Goal: Task Accomplishment & Management: Manage account settings

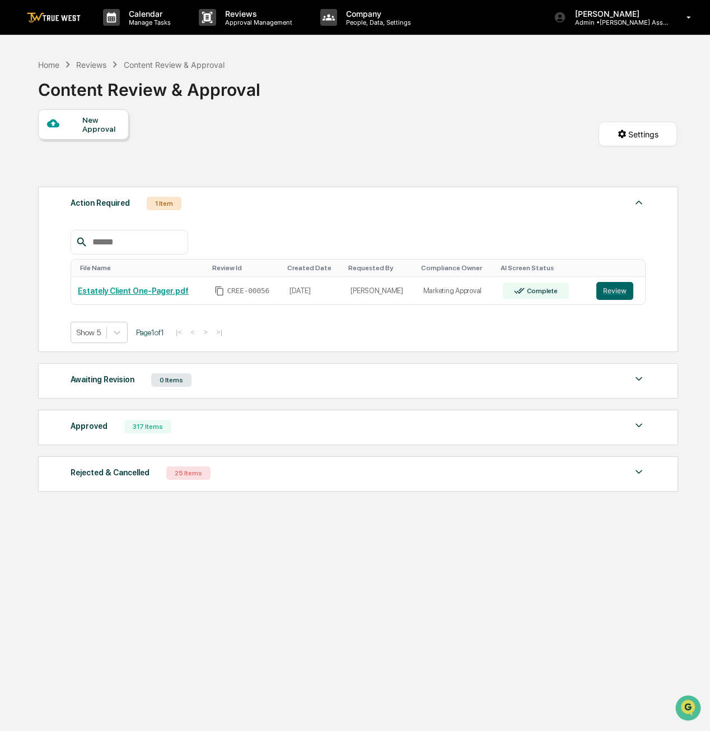
click at [608, 295] on button "Review" at bounding box center [615, 291] width 37 height 18
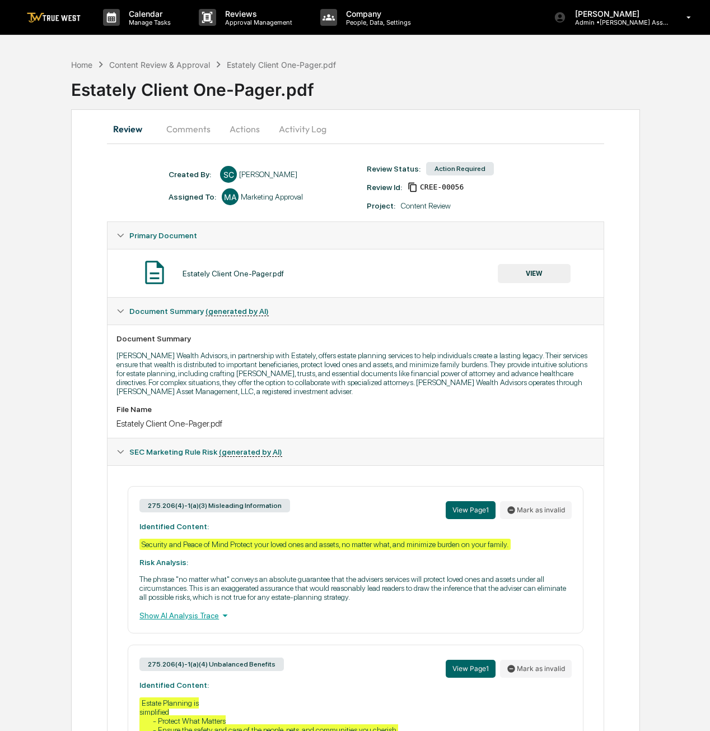
click at [253, 130] on button "Actions" at bounding box center [245, 128] width 50 height 27
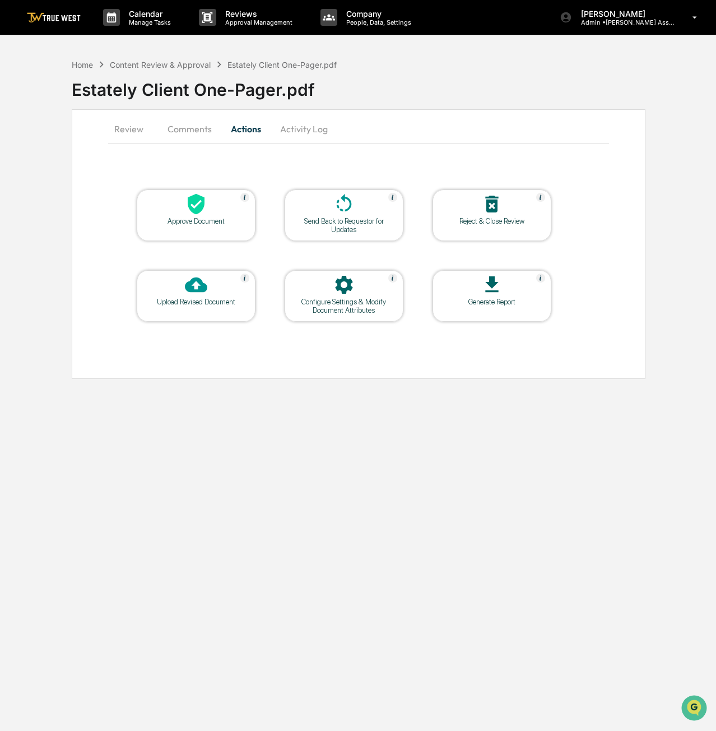
click at [368, 226] on div "Send Back to Requestor for Updates" at bounding box center [344, 225] width 101 height 17
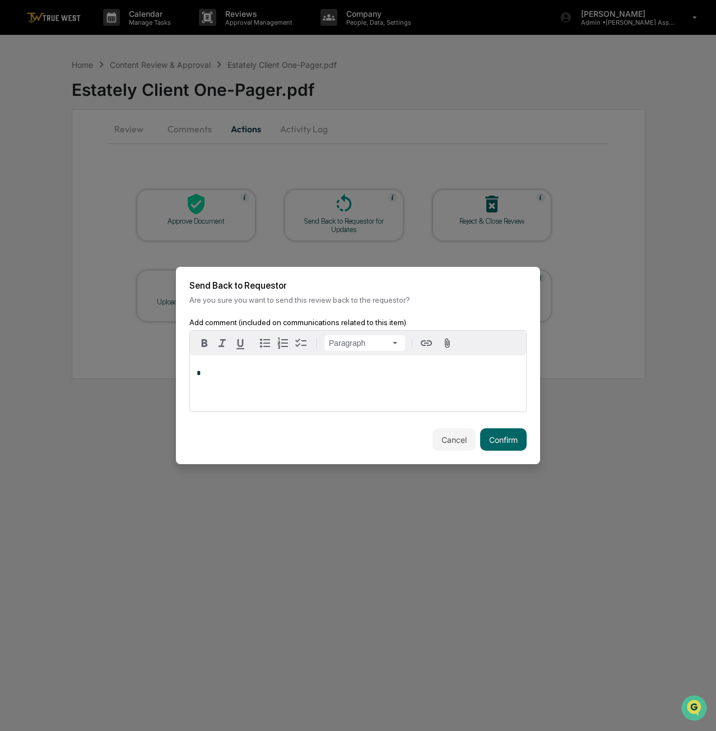
click at [258, 369] on p "*" at bounding box center [358, 373] width 323 height 8
click at [492, 442] on button "Confirm" at bounding box center [503, 439] width 47 height 22
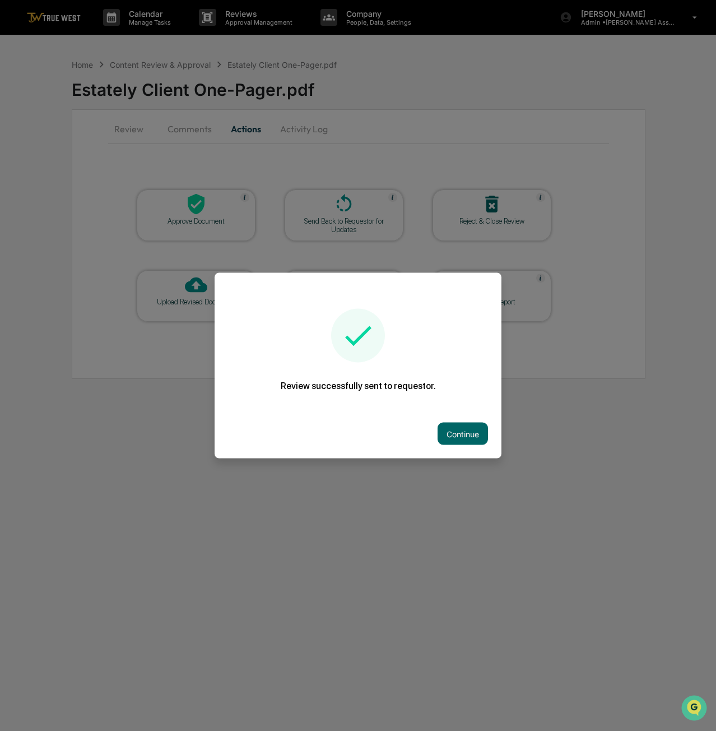
click at [458, 426] on button "Continue" at bounding box center [463, 433] width 50 height 22
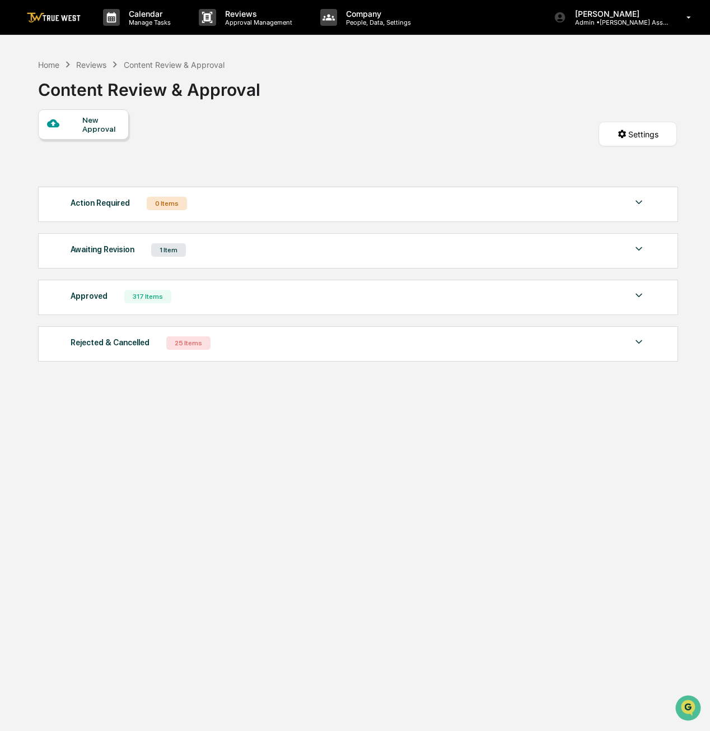
click at [181, 255] on div "1 Item" at bounding box center [168, 249] width 35 height 13
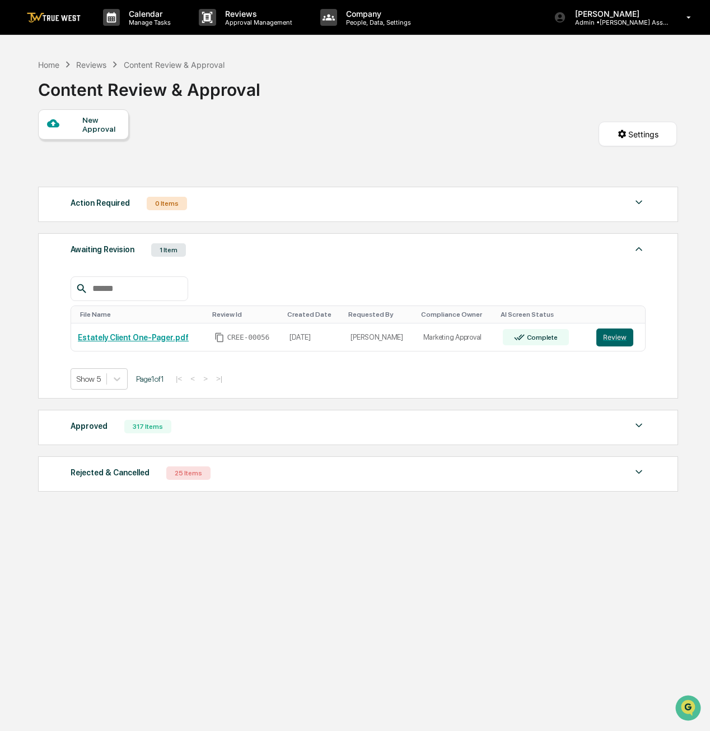
click at [604, 340] on button "Review" at bounding box center [615, 337] width 37 height 18
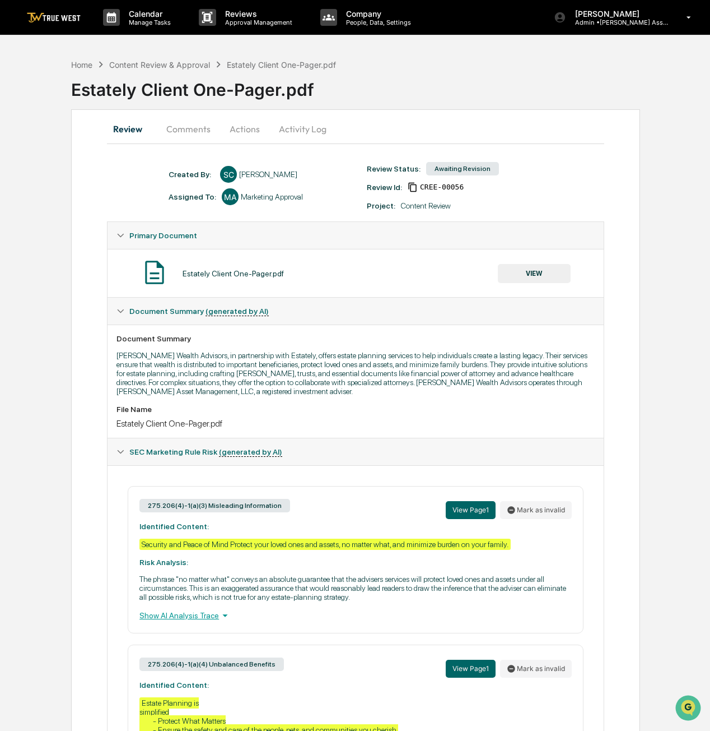
click at [250, 135] on button "Actions" at bounding box center [245, 128] width 50 height 27
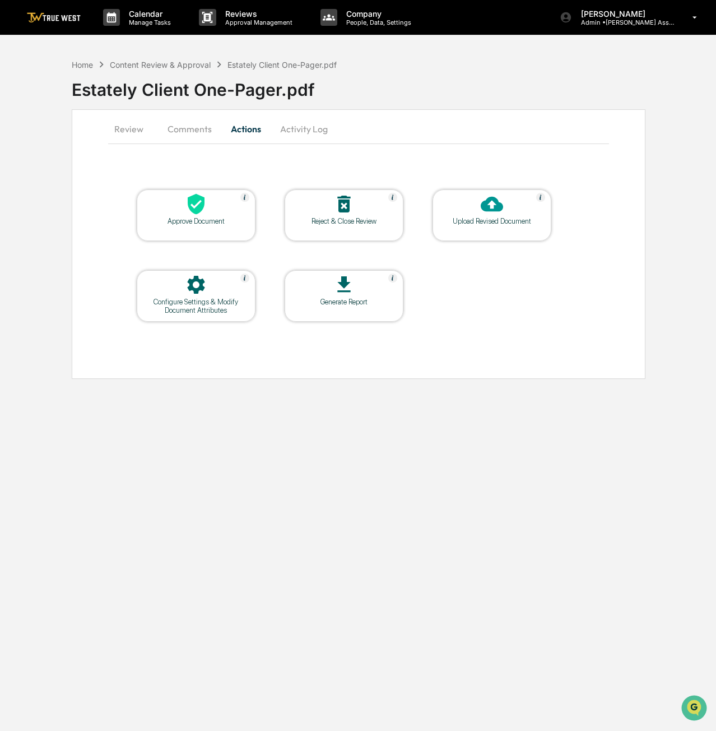
click at [533, 218] on div "Upload Revised Document" at bounding box center [491, 221] width 101 height 8
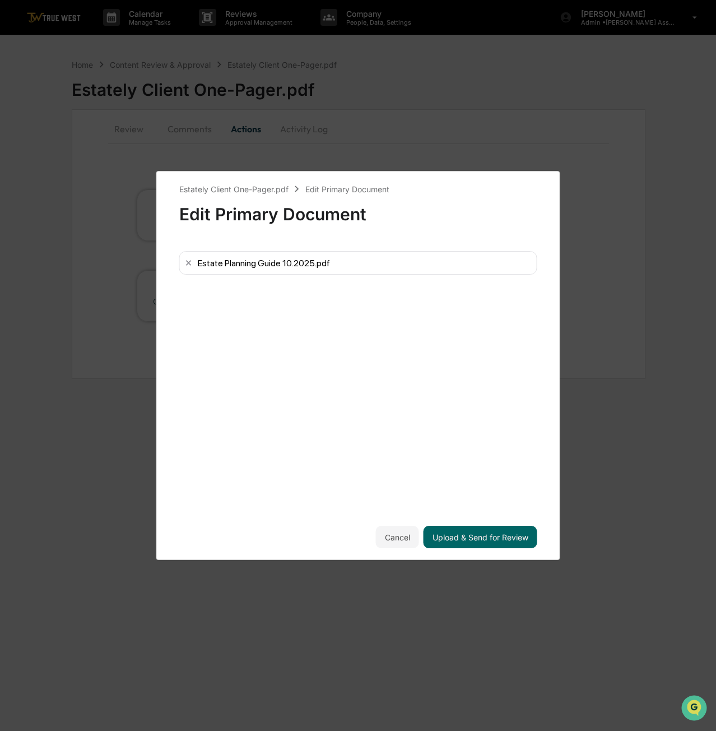
click at [483, 537] on button "Upload & Send for Review" at bounding box center [481, 537] width 114 height 22
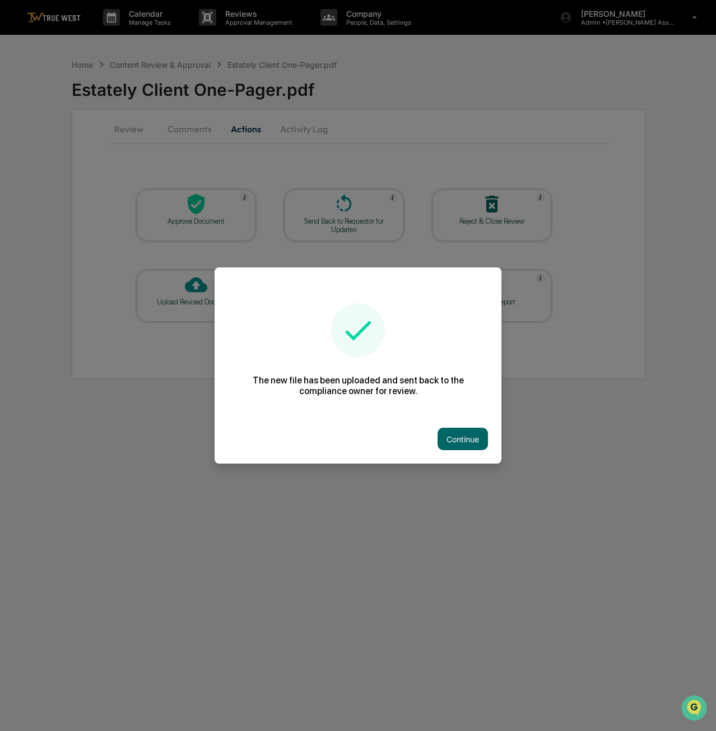
click at [461, 438] on button "Continue" at bounding box center [463, 438] width 50 height 22
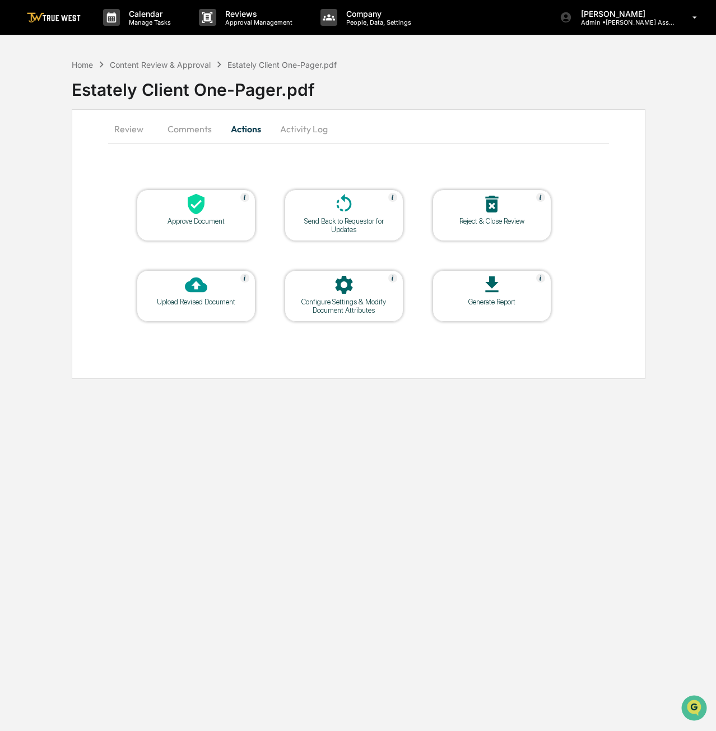
click at [132, 127] on button "Review" at bounding box center [133, 128] width 50 height 27
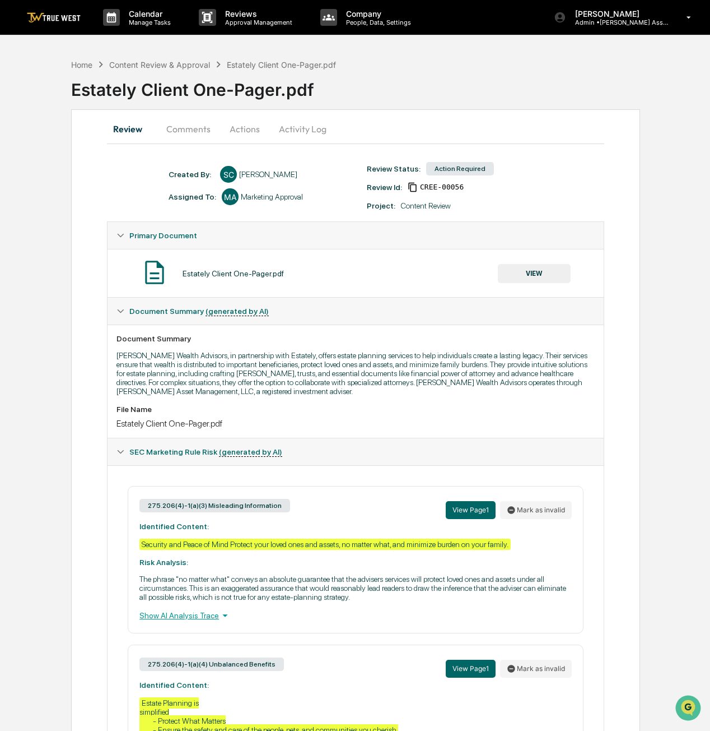
click at [167, 61] on div "Content Review & Approval" at bounding box center [159, 65] width 101 height 10
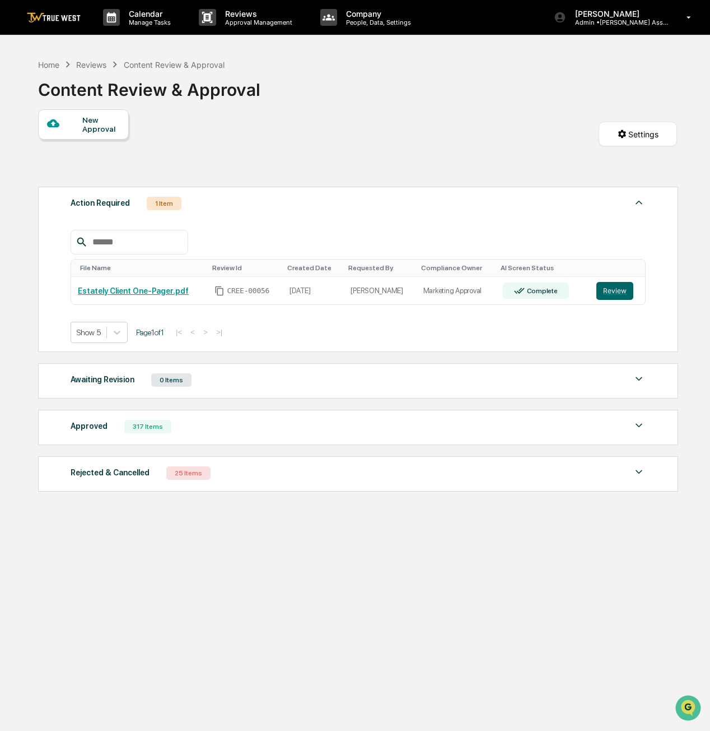
click at [603, 287] on button "Review" at bounding box center [615, 291] width 37 height 18
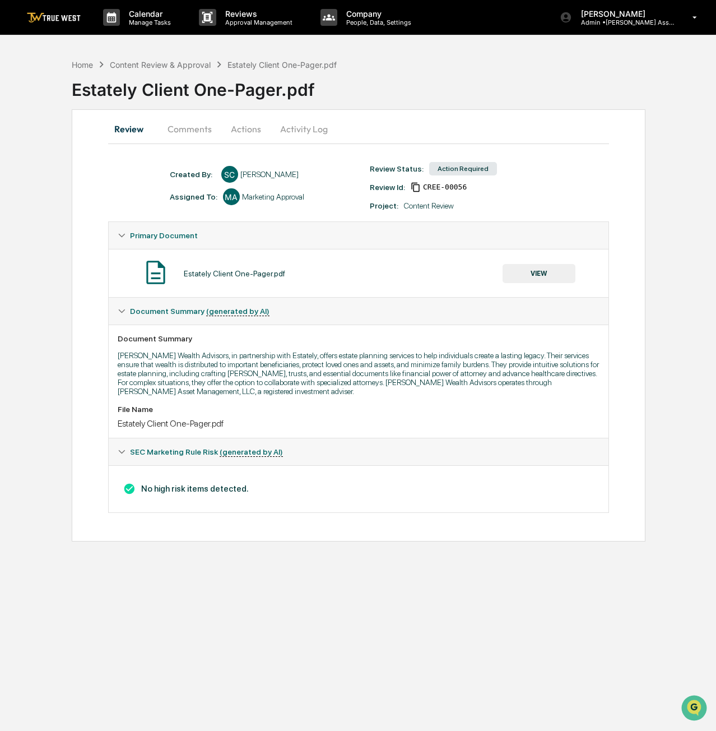
click at [534, 273] on button "VIEW" at bounding box center [539, 273] width 73 height 19
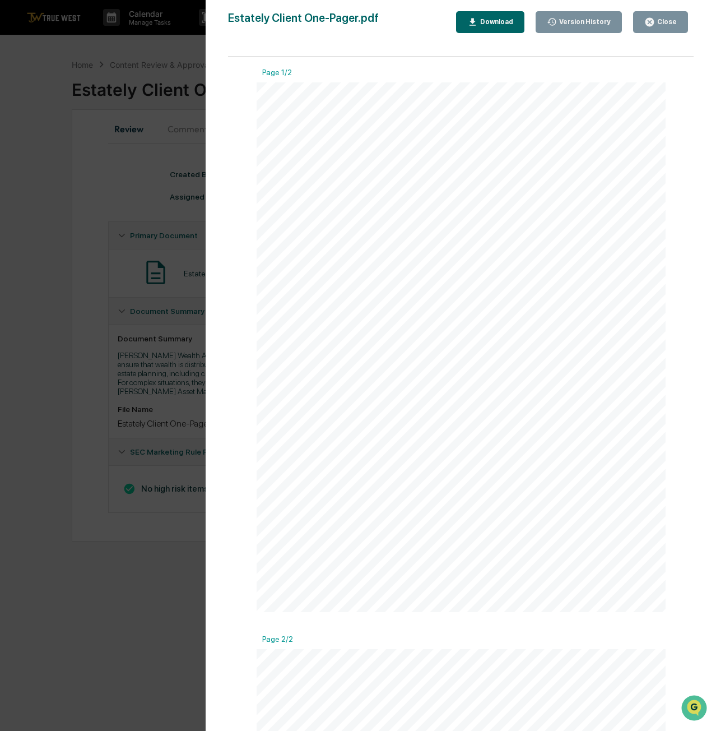
click at [664, 24] on div "Close" at bounding box center [666, 22] width 22 height 8
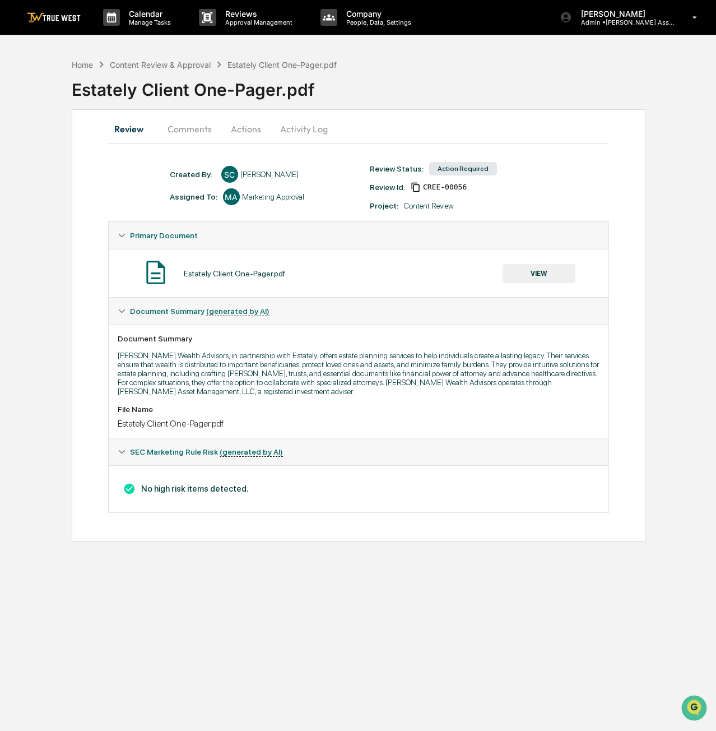
click at [161, 61] on div "Content Review & Approval" at bounding box center [160, 65] width 101 height 10
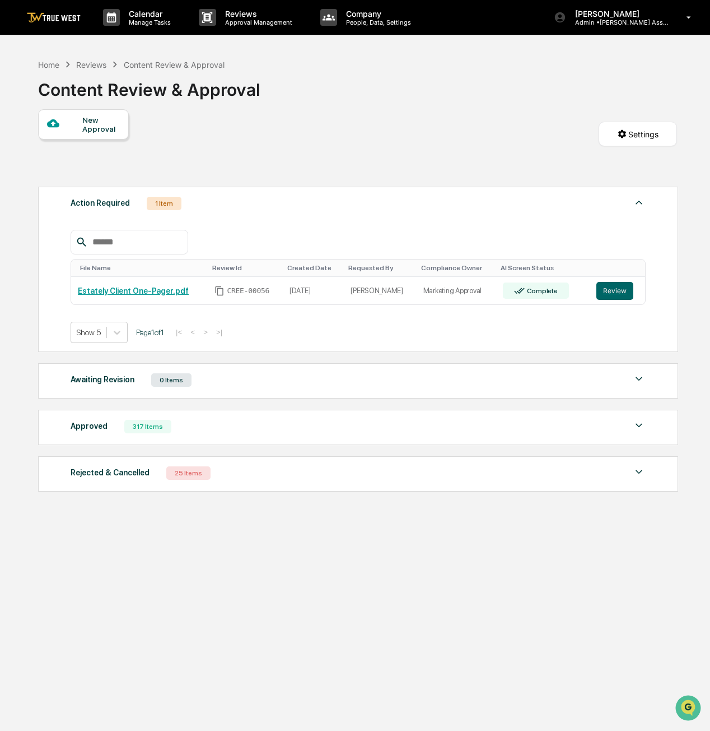
click at [96, 62] on div "Reviews" at bounding box center [91, 65] width 30 height 10
click at [58, 63] on div "Home" at bounding box center [48, 65] width 21 height 10
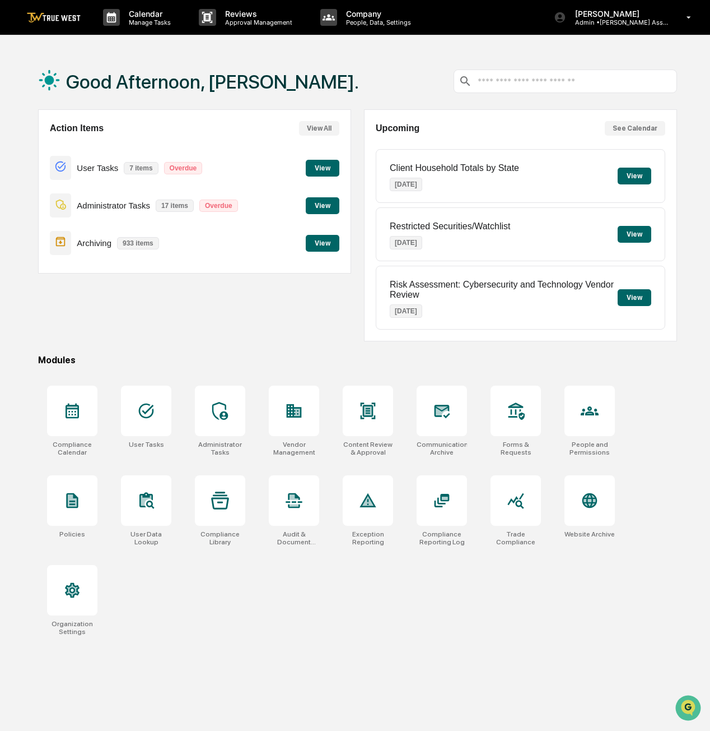
click at [392, 417] on div at bounding box center [368, 410] width 50 height 50
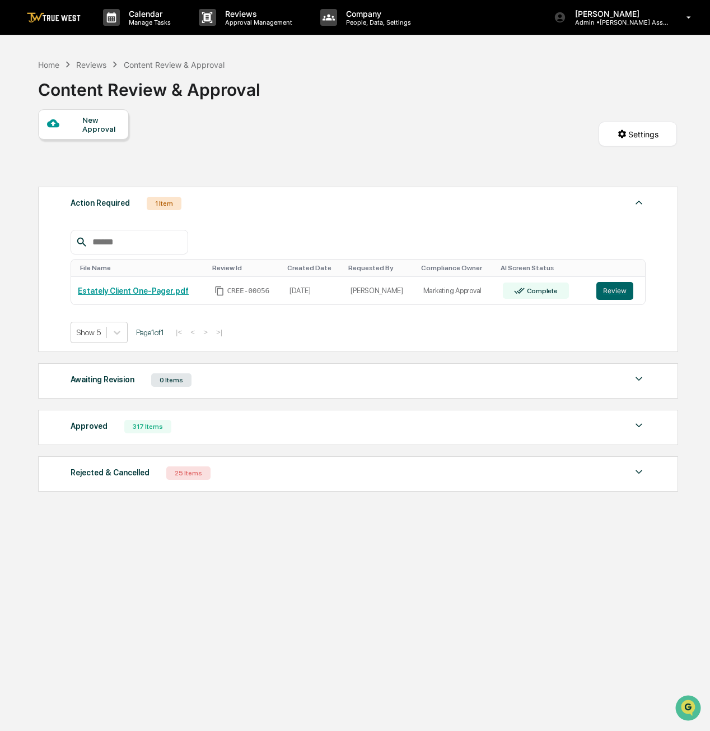
click at [616, 294] on button "Review" at bounding box center [615, 291] width 37 height 18
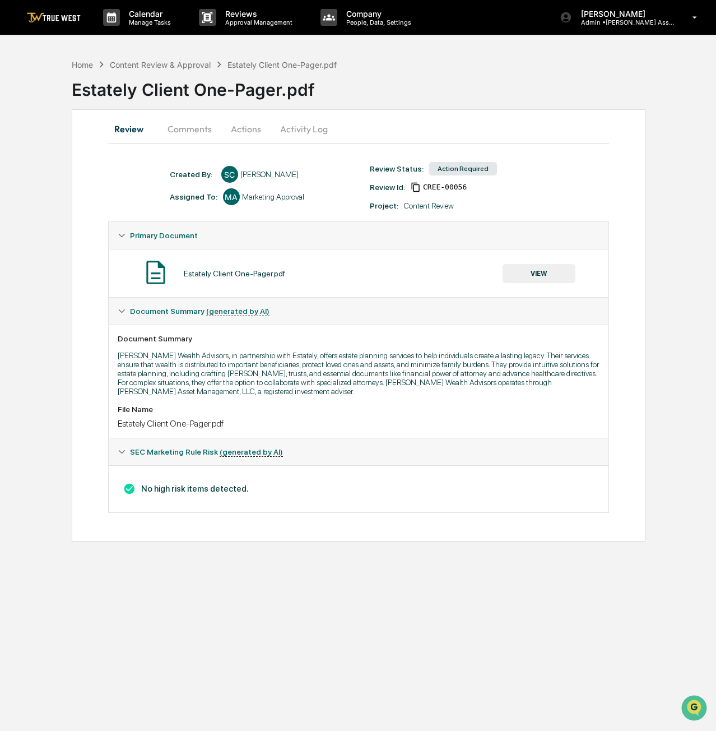
click at [247, 133] on button "Actions" at bounding box center [246, 128] width 50 height 27
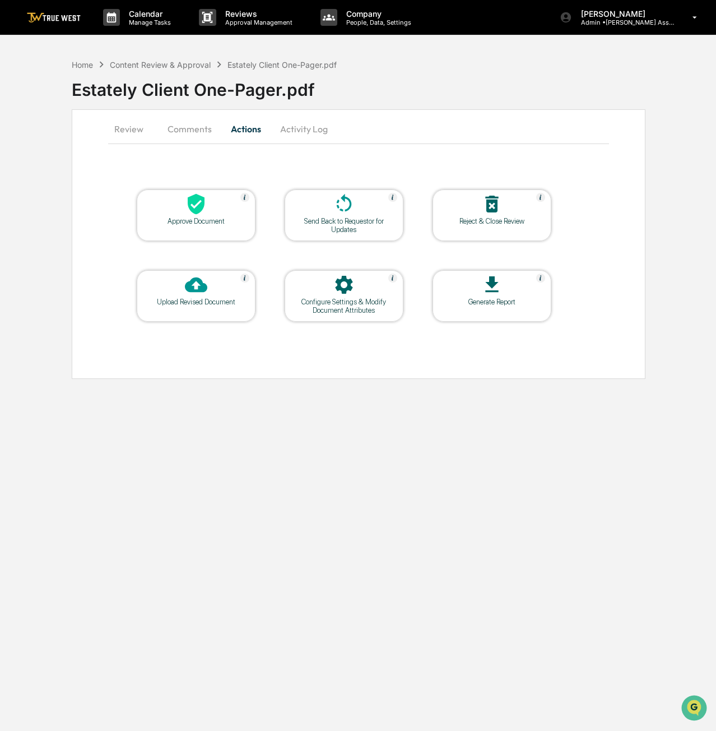
click at [182, 287] on div at bounding box center [196, 285] width 112 height 24
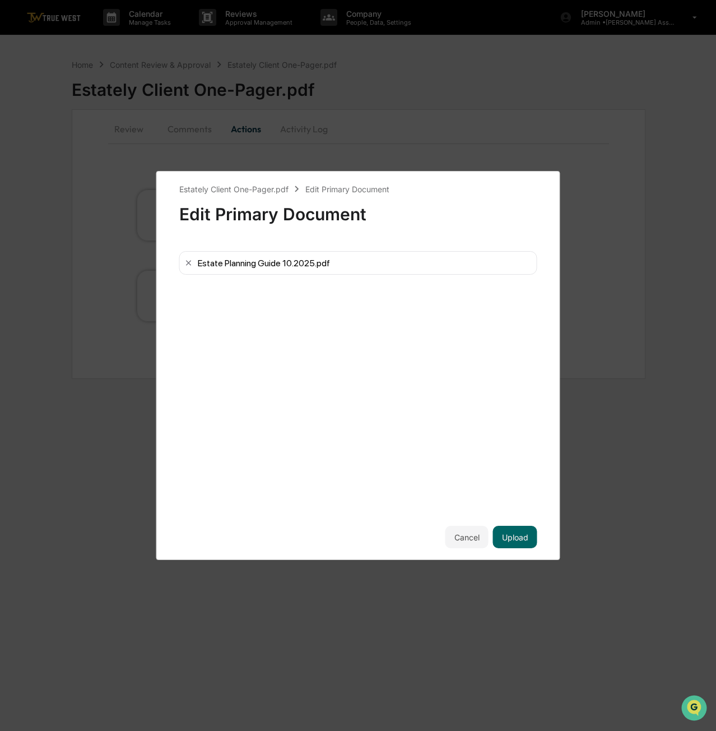
click at [519, 536] on button "Upload" at bounding box center [515, 537] width 44 height 22
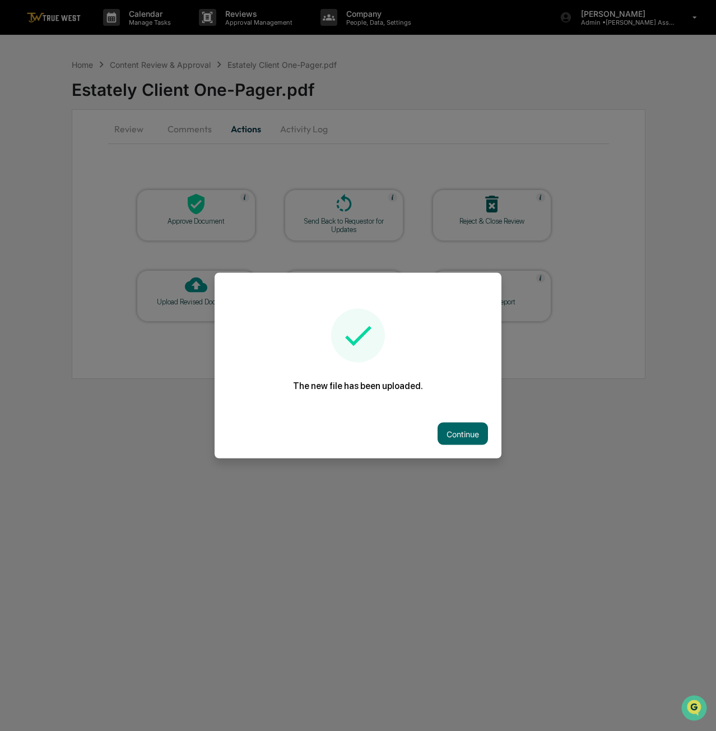
click at [454, 436] on button "Continue" at bounding box center [463, 433] width 50 height 22
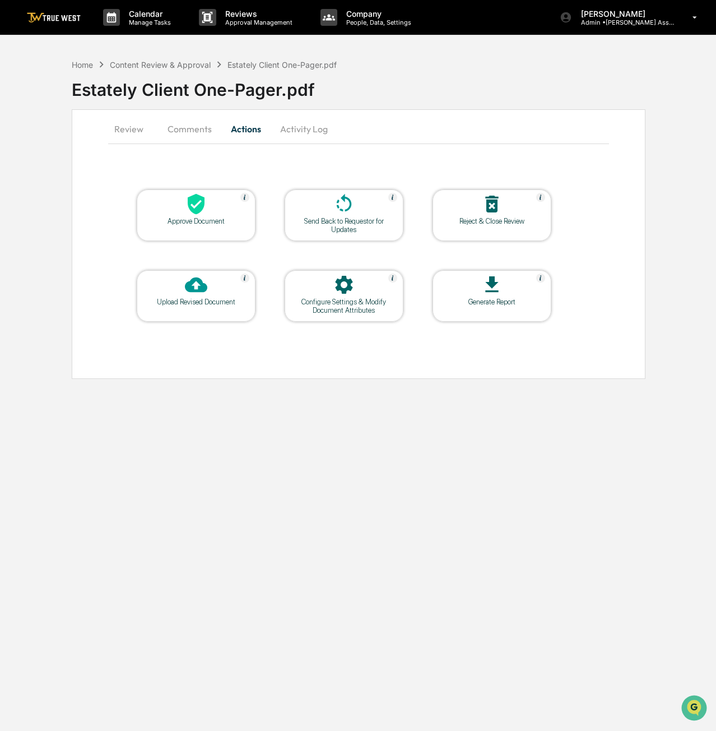
click at [132, 129] on button "Review" at bounding box center [133, 128] width 50 height 27
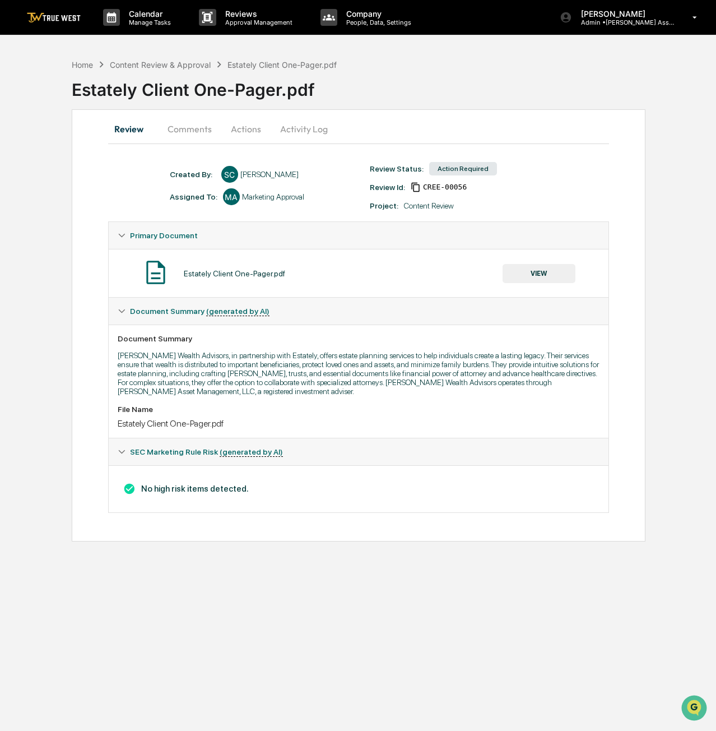
click at [162, 68] on div "Content Review & Approval" at bounding box center [160, 65] width 101 height 10
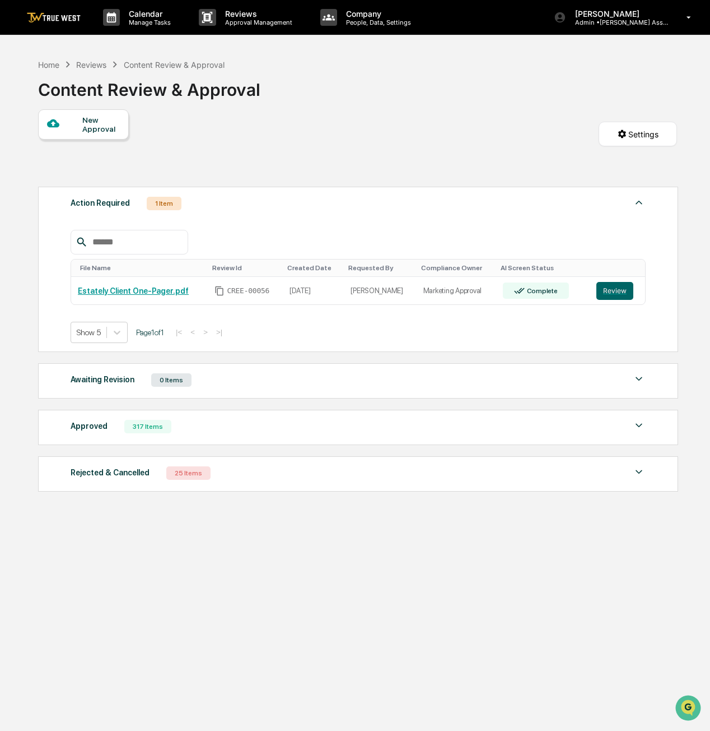
click at [41, 64] on div "Home" at bounding box center [48, 65] width 21 height 10
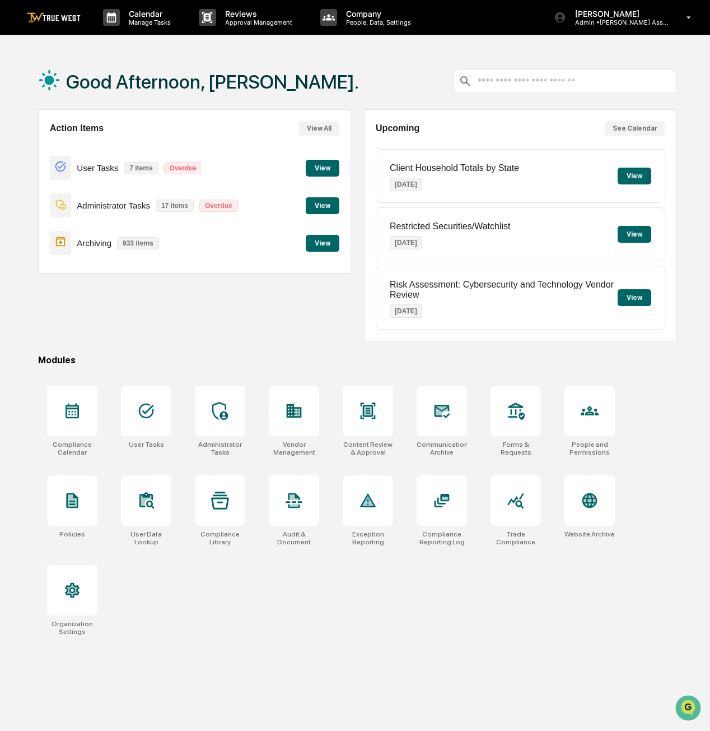
click at [332, 161] on button "View" at bounding box center [323, 168] width 34 height 17
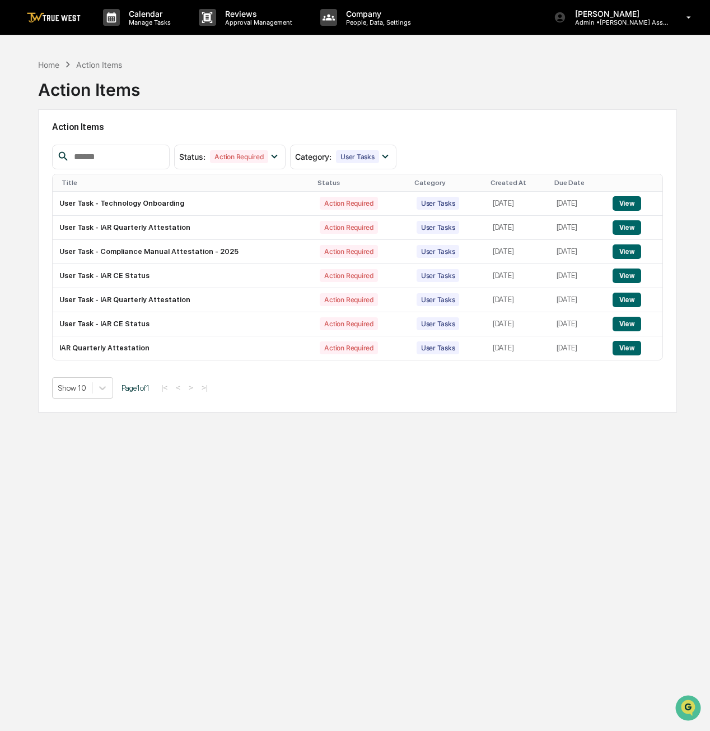
click at [57, 67] on div "Home" at bounding box center [48, 65] width 21 height 10
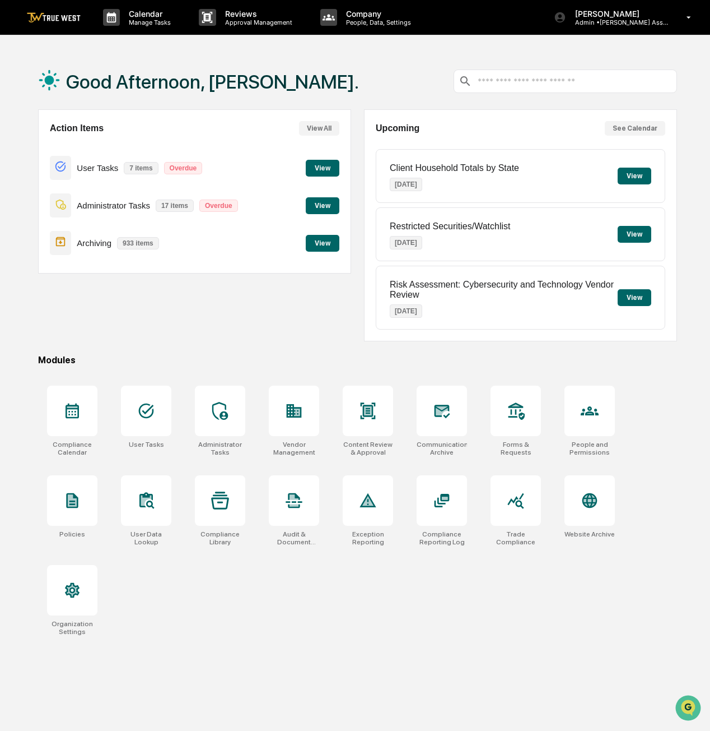
click at [361, 427] on div at bounding box center [368, 410] width 50 height 50
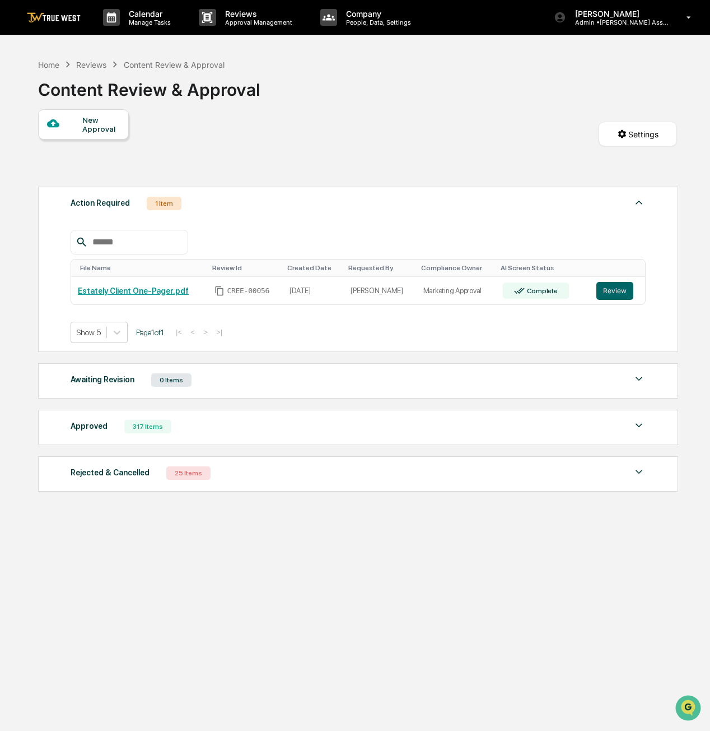
click at [298, 416] on div "Approved 317 Items File Name Review Id Created Date Requested By Compliance Own…" at bounding box center [358, 427] width 640 height 35
click at [639, 424] on img at bounding box center [639, 425] width 13 height 13
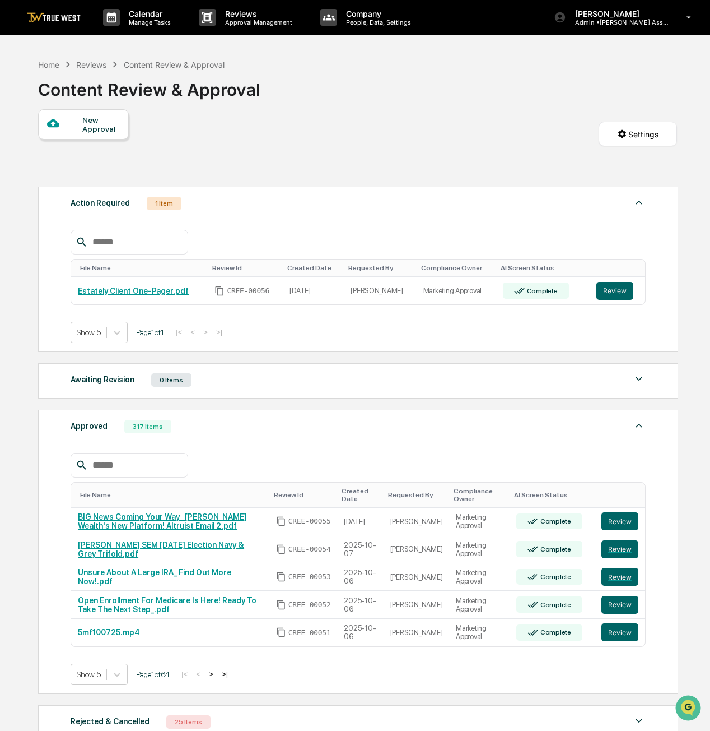
click at [211, 543] on link "Creekmur SEM 11-04-25 Election Navy & Grey Trifold.pdf" at bounding box center [161, 549] width 166 height 18
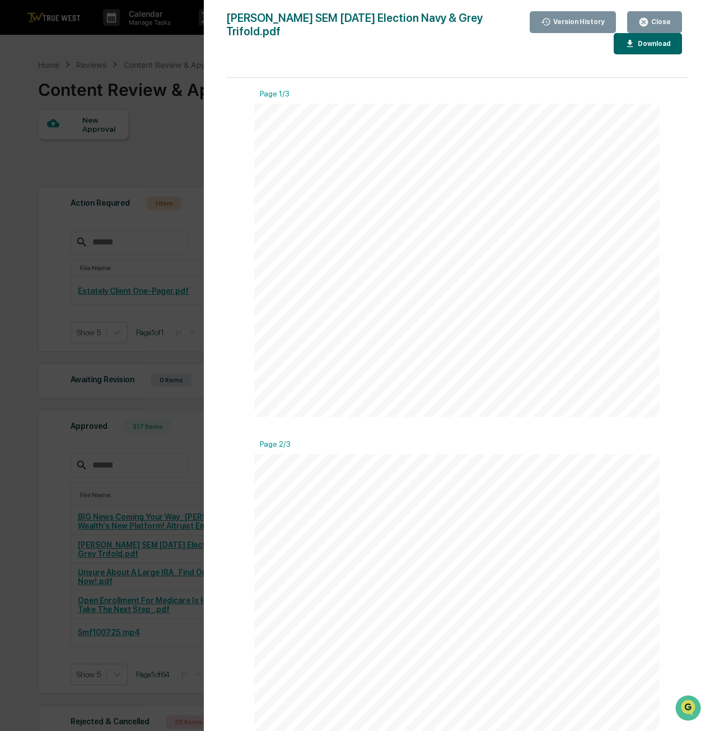
click at [666, 18] on div "Close" at bounding box center [660, 22] width 22 height 8
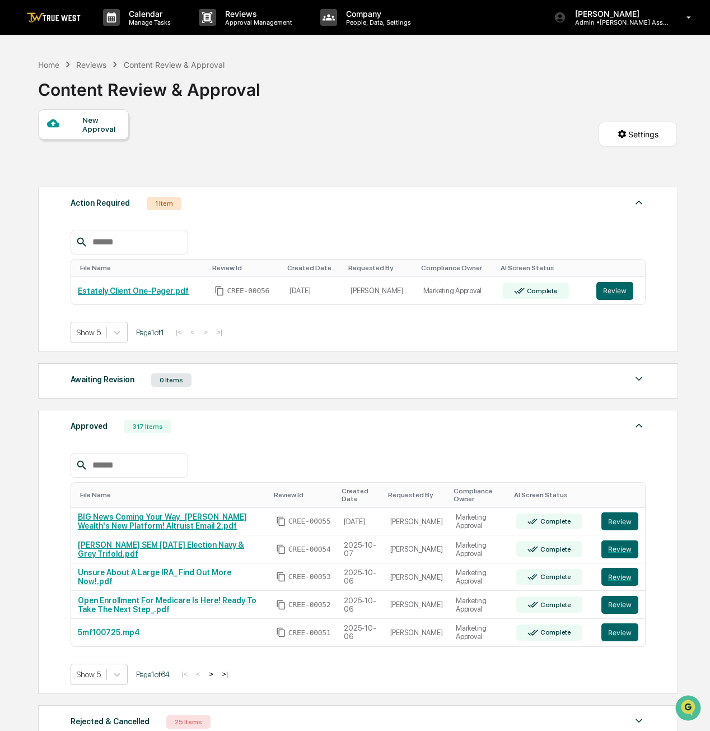
click at [196, 577] on link "Unsure About A Large IRA_ Find Out More Now!.pdf" at bounding box center [155, 577] width 154 height 18
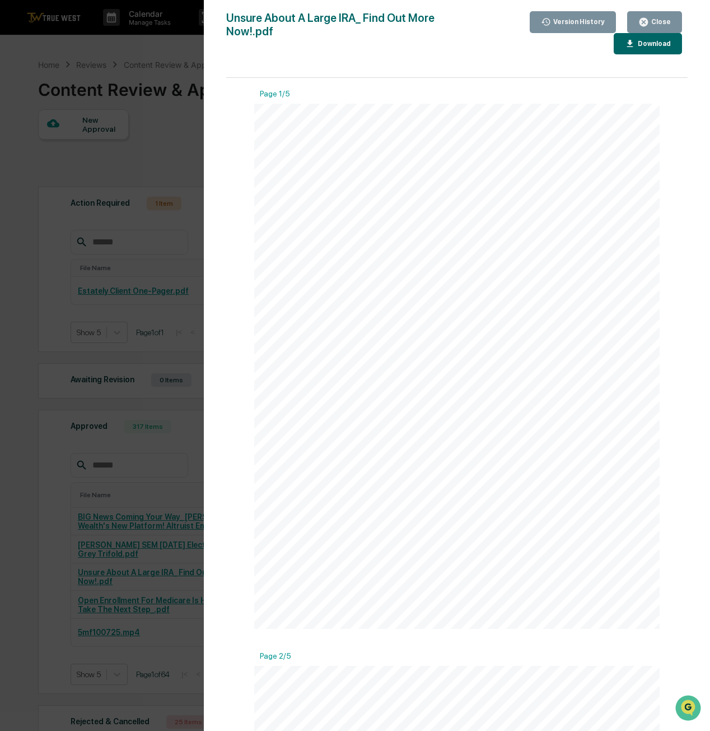
click at [656, 24] on div "Close" at bounding box center [660, 22] width 22 height 8
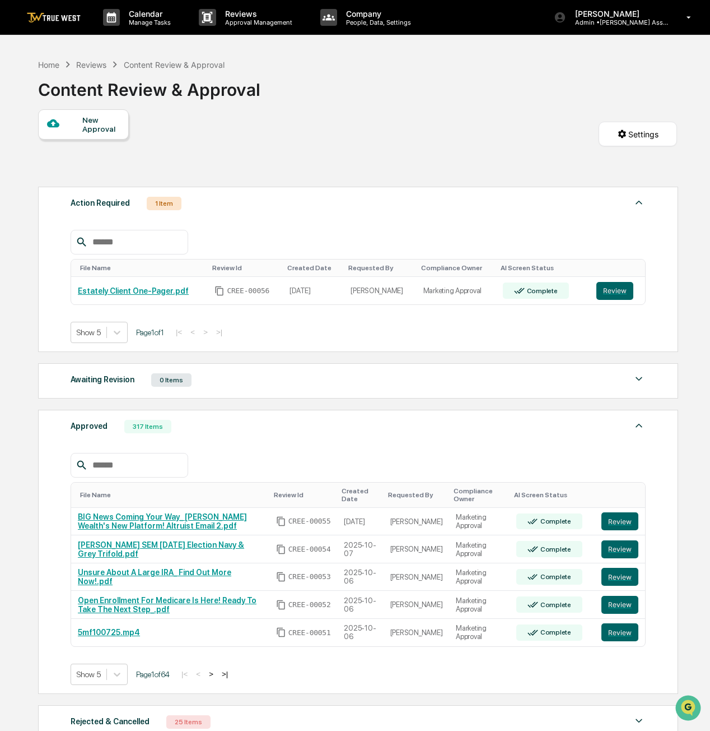
click at [216, 673] on button ">" at bounding box center [211, 674] width 11 height 10
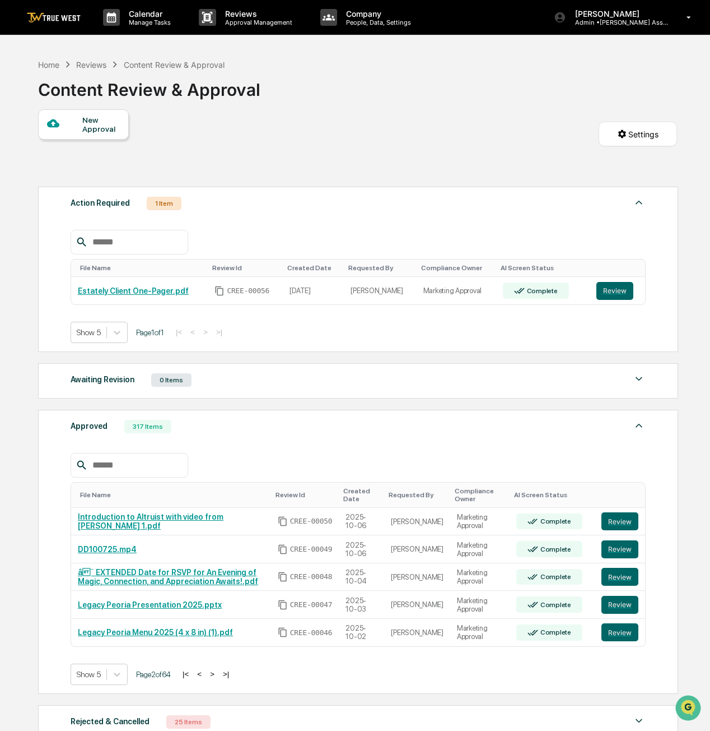
click at [104, 458] on input "text" at bounding box center [135, 465] width 95 height 15
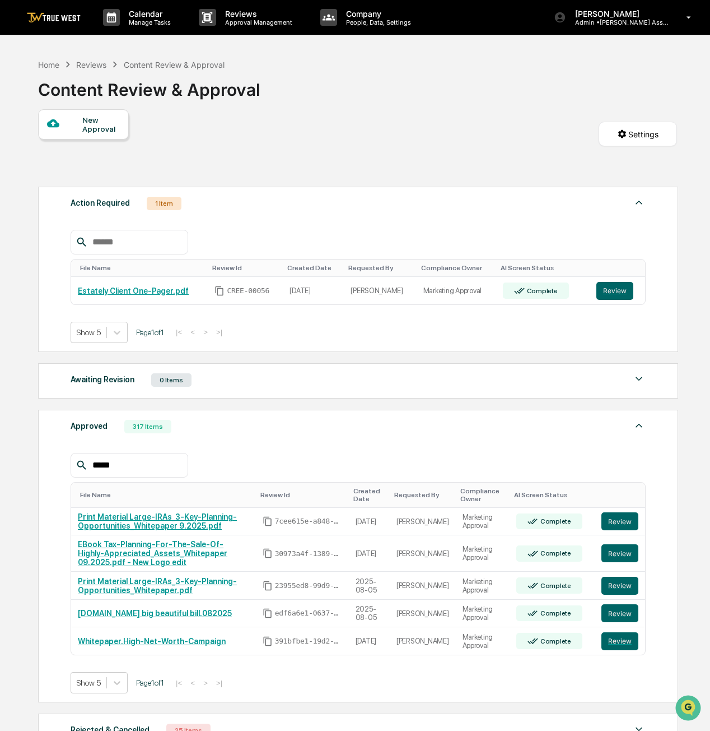
type input "*****"
click at [612, 518] on button "Review" at bounding box center [620, 521] width 37 height 18
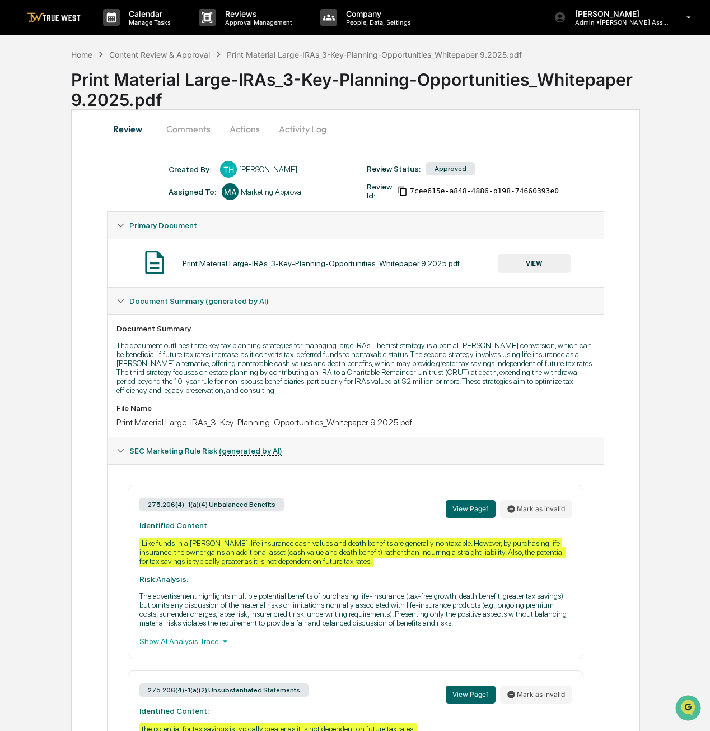
click at [537, 257] on button "VIEW" at bounding box center [534, 263] width 73 height 19
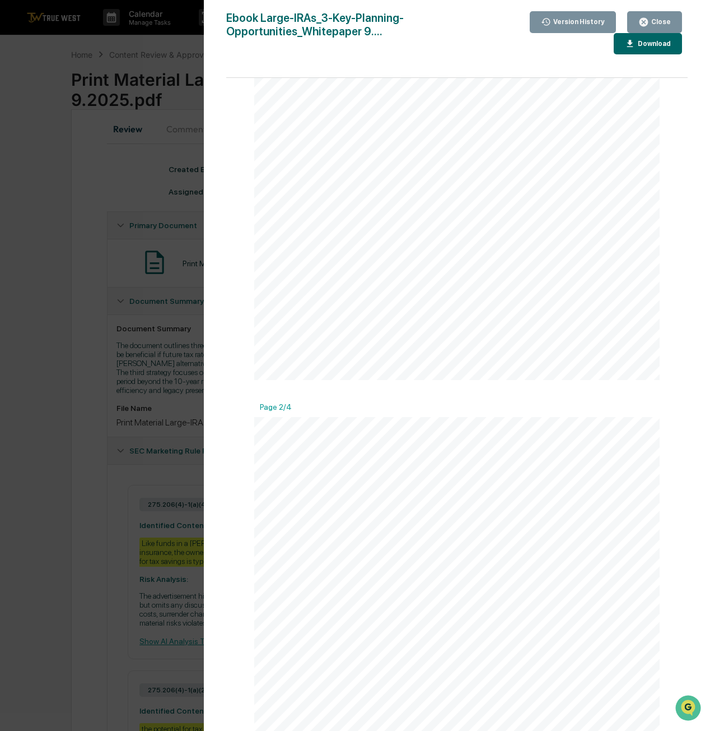
scroll to position [336, 0]
click at [663, 17] on div "Close" at bounding box center [655, 22] width 32 height 11
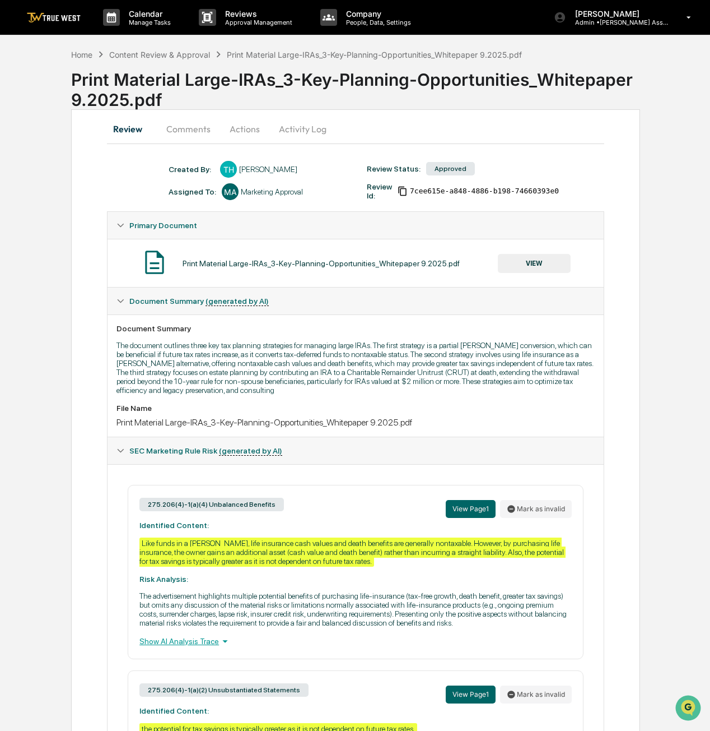
click at [251, 128] on button "Actions" at bounding box center [245, 128] width 50 height 27
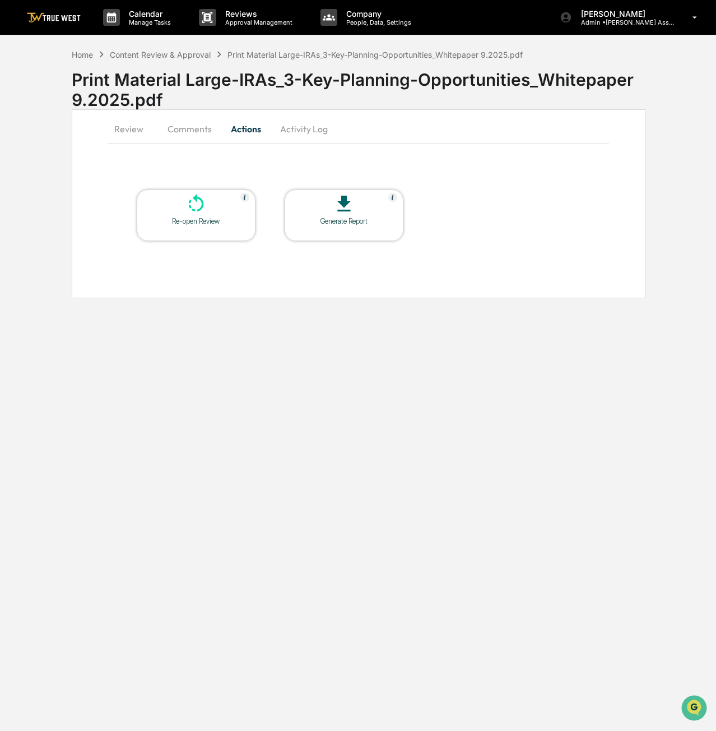
click at [313, 129] on button "Activity Log" at bounding box center [304, 128] width 66 height 27
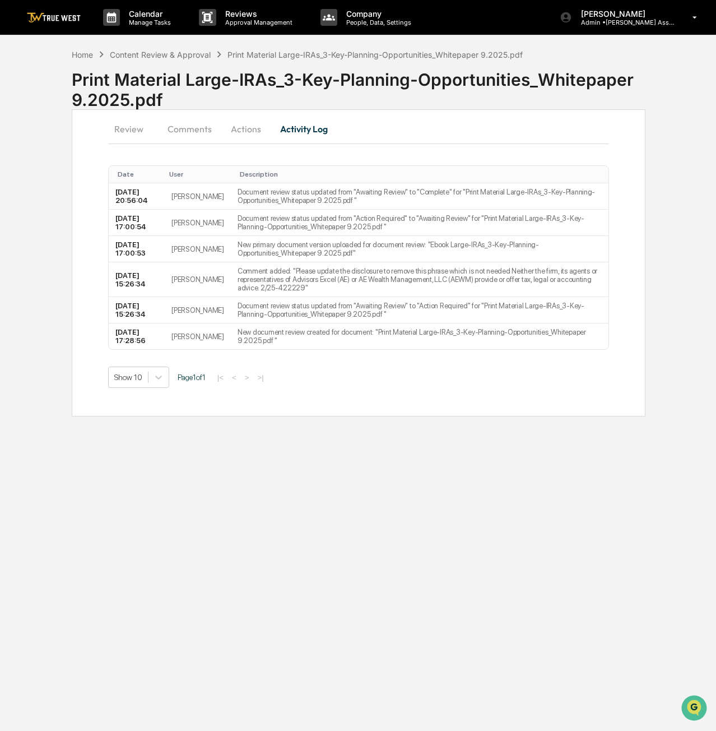
click at [242, 131] on button "Actions" at bounding box center [246, 128] width 50 height 27
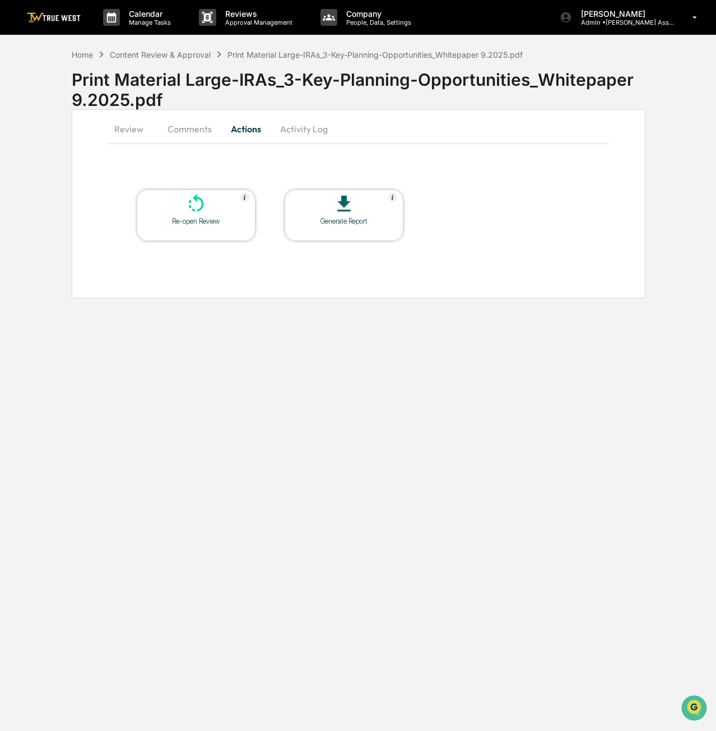
click at [132, 131] on button "Review" at bounding box center [133, 128] width 50 height 27
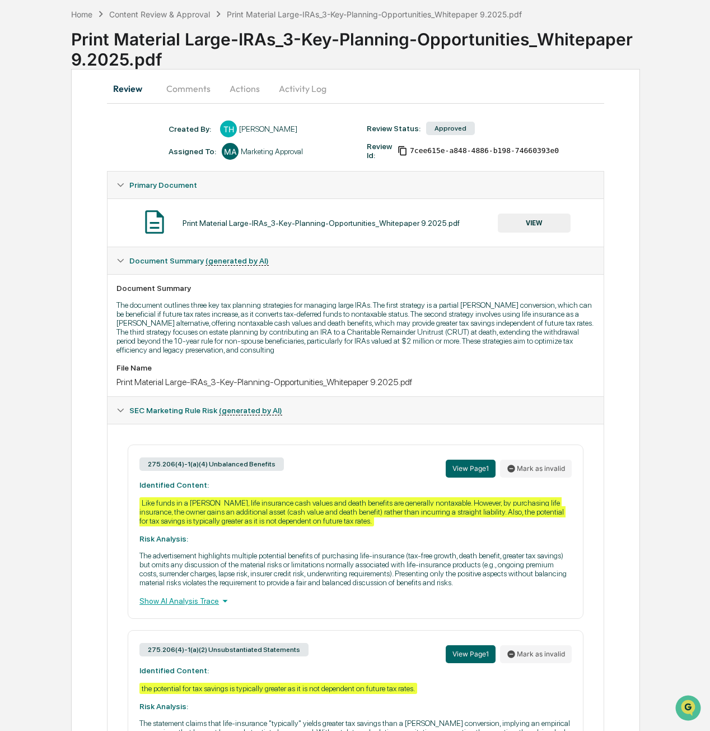
scroll to position [0, 0]
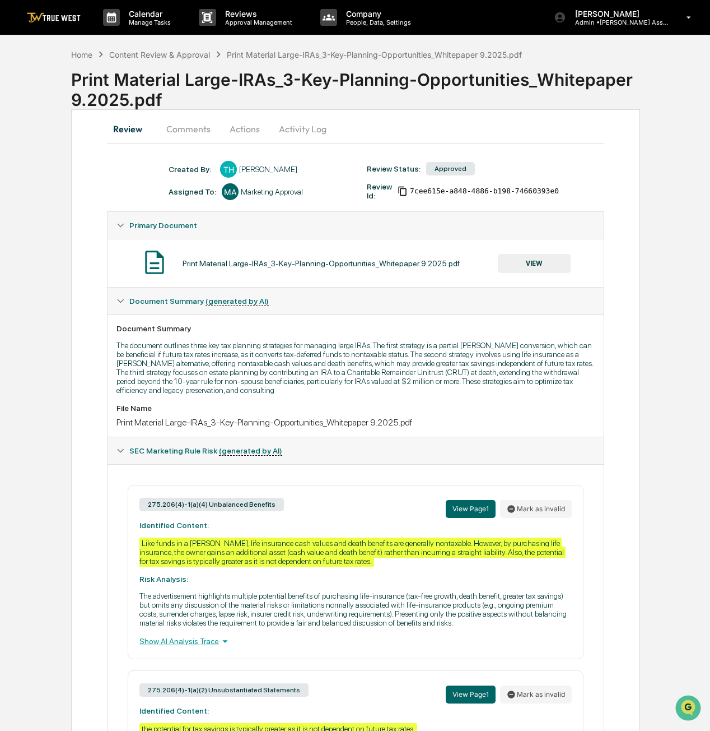
click at [138, 51] on div "Content Review & Approval" at bounding box center [159, 55] width 101 height 10
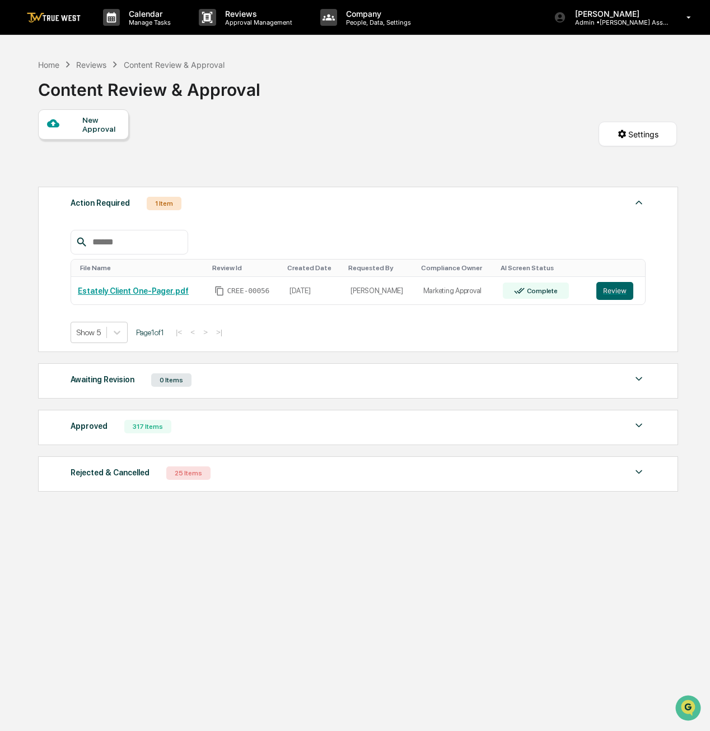
click at [166, 292] on link "Estately Client One-Pager.pdf" at bounding box center [133, 290] width 111 height 9
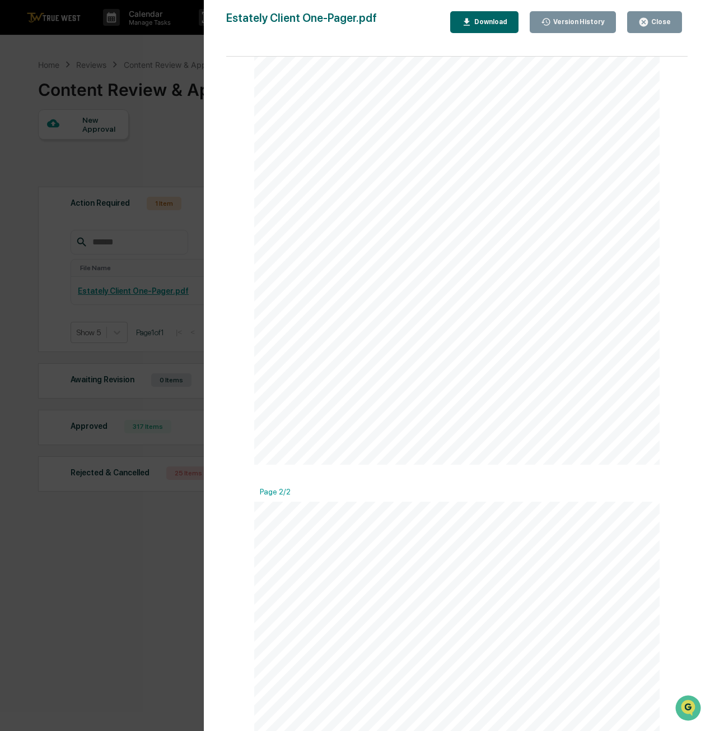
scroll to position [47, 0]
click at [661, 20] on div "Close" at bounding box center [660, 22] width 22 height 8
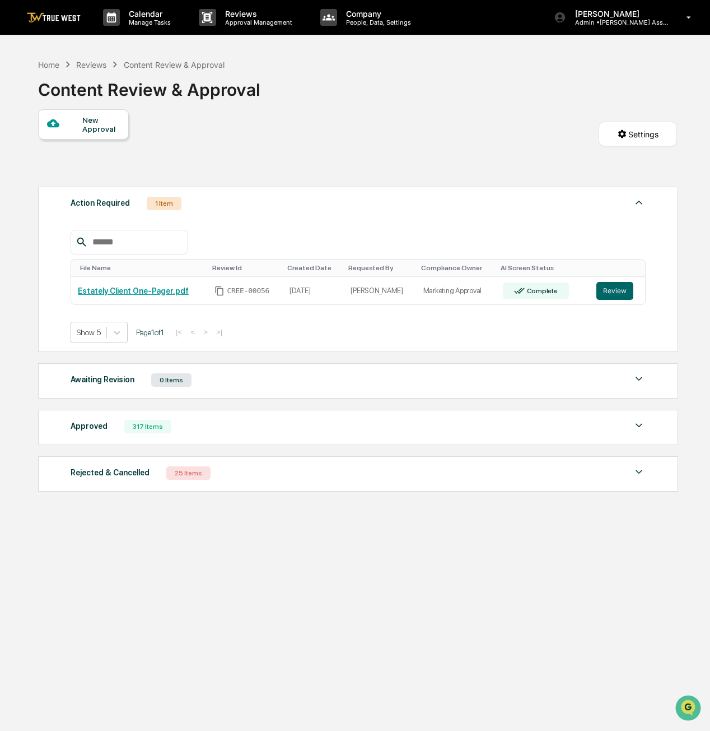
click at [603, 295] on button "Review" at bounding box center [615, 291] width 37 height 18
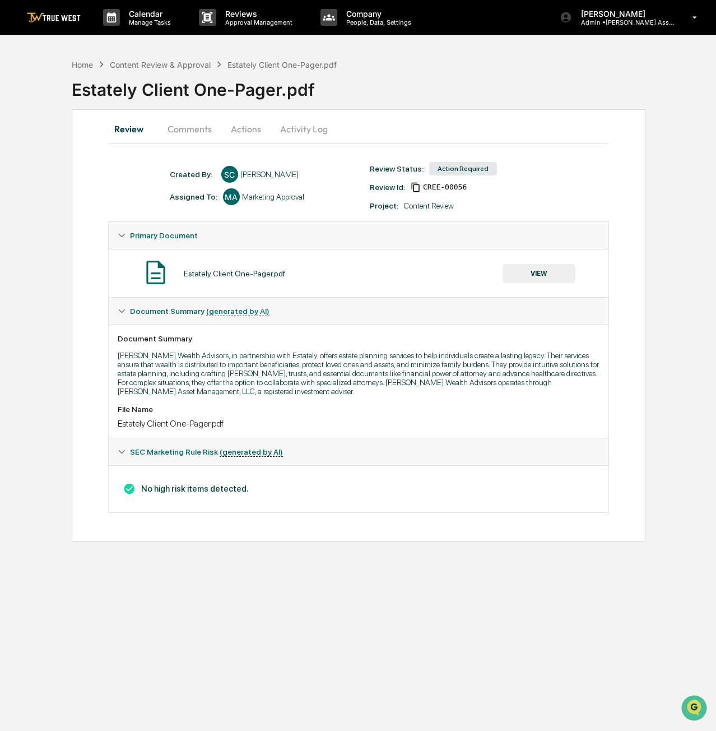
click at [194, 453] on span "SEC Marketing Rule Risk (generated by AI)" at bounding box center [206, 451] width 153 height 9
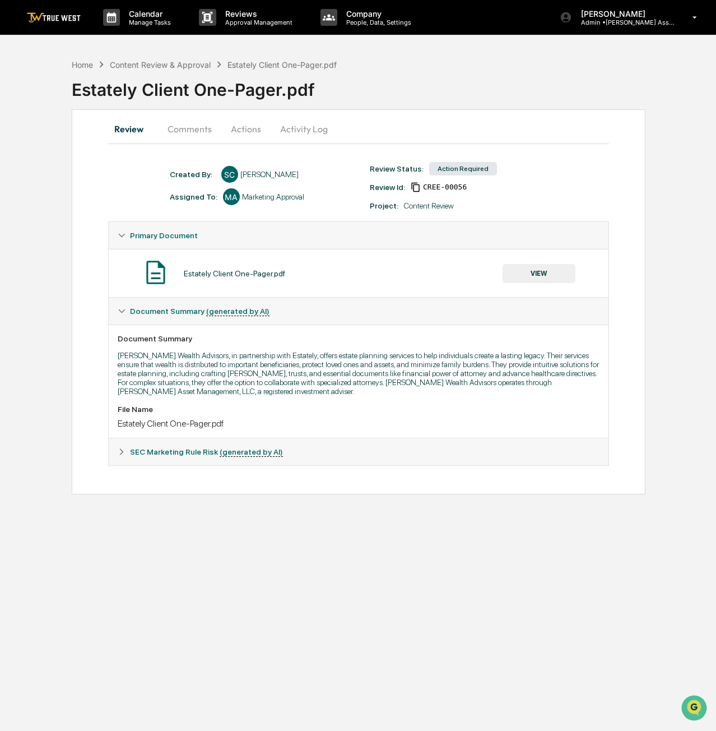
click at [194, 453] on span "SEC Marketing Rule Risk (generated by AI)" at bounding box center [206, 451] width 153 height 9
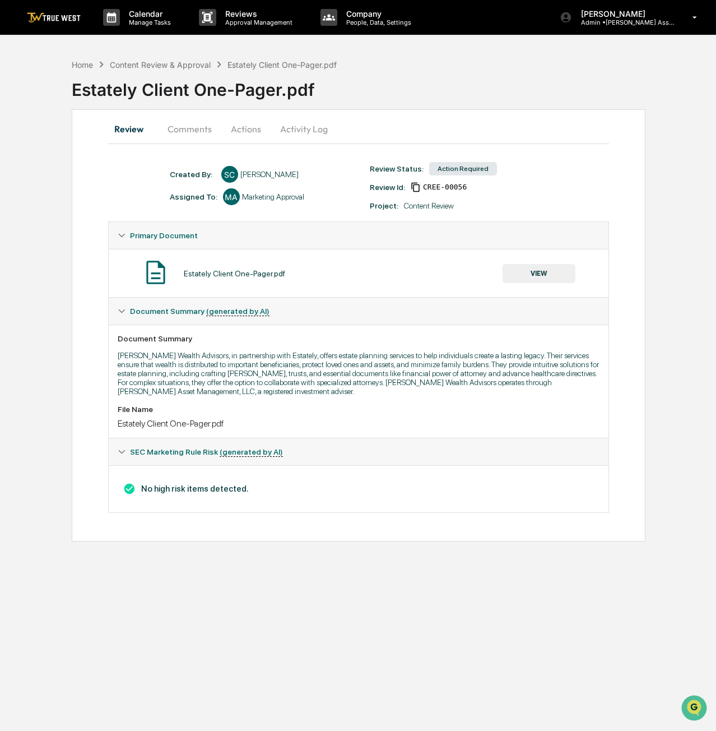
click at [316, 131] on button "Activity Log" at bounding box center [304, 128] width 66 height 27
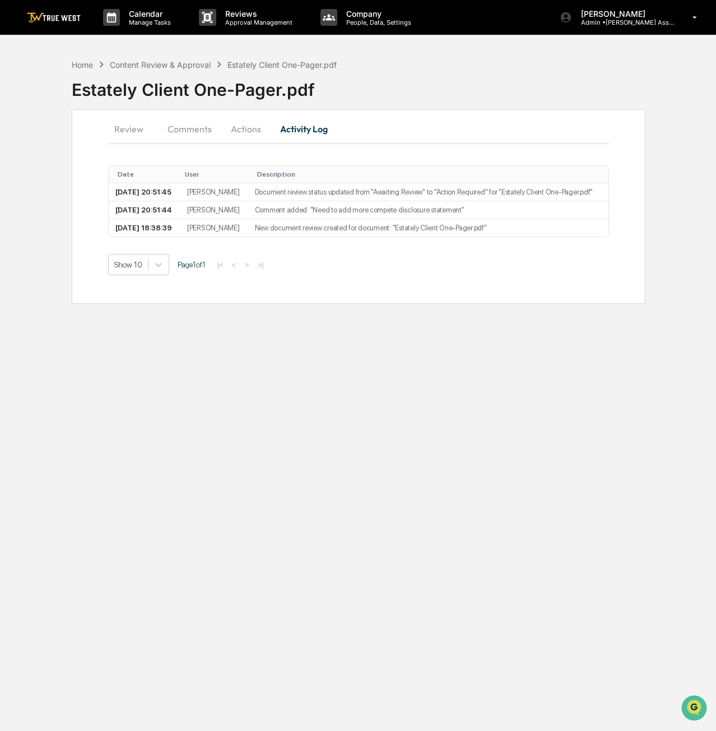
click at [647, 16] on p "[PERSON_NAME]" at bounding box center [624, 14] width 104 height 10
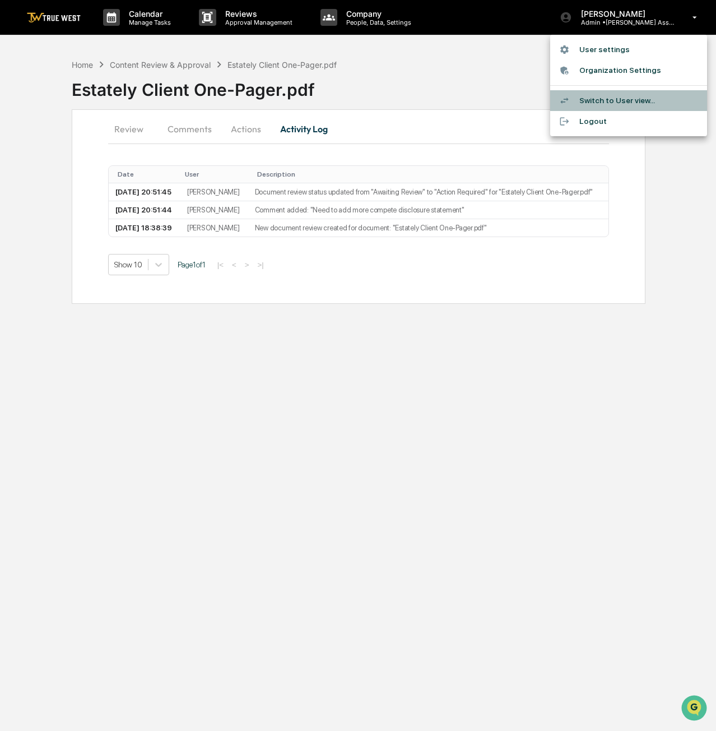
click at [601, 100] on li "Switch to User view..." at bounding box center [628, 100] width 157 height 21
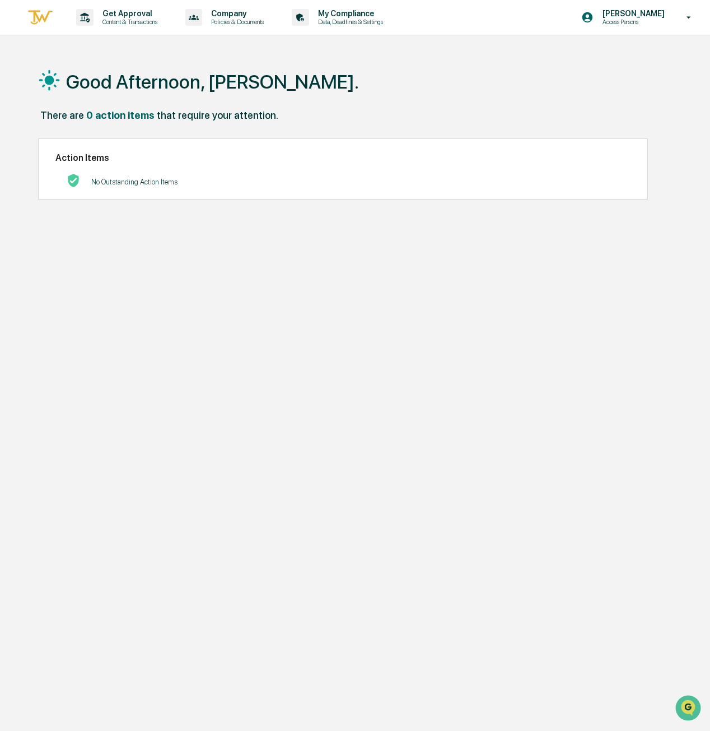
click at [100, 20] on p "Content & Transactions" at bounding box center [128, 22] width 69 height 8
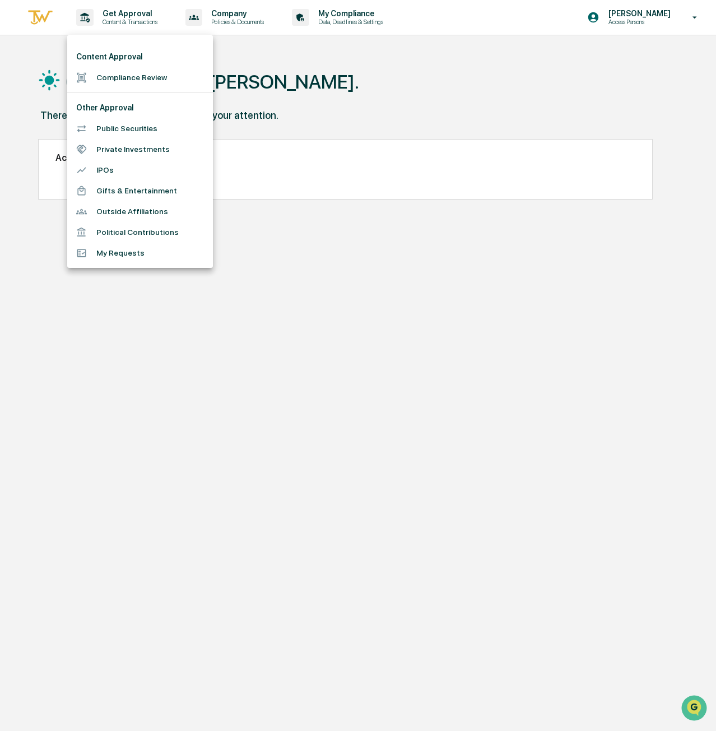
click at [148, 70] on li "Compliance Review" at bounding box center [140, 77] width 146 height 21
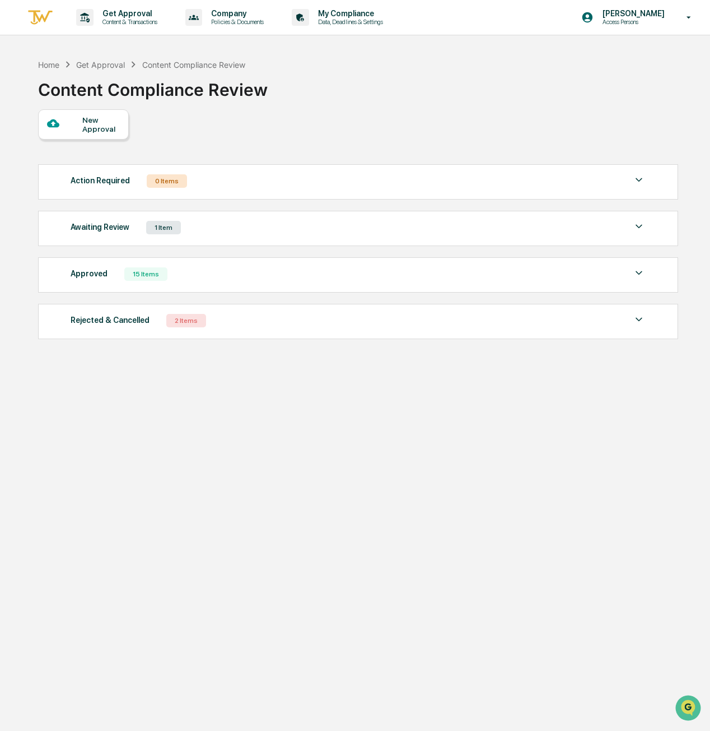
click at [185, 224] on div "Awaiting Review 1 Item" at bounding box center [358, 228] width 575 height 16
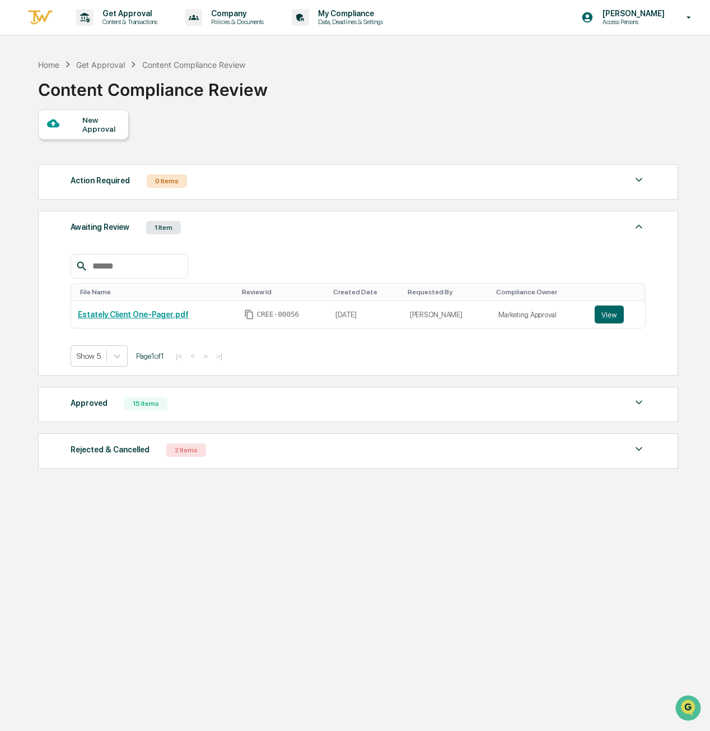
click at [612, 313] on button "View" at bounding box center [609, 314] width 29 height 18
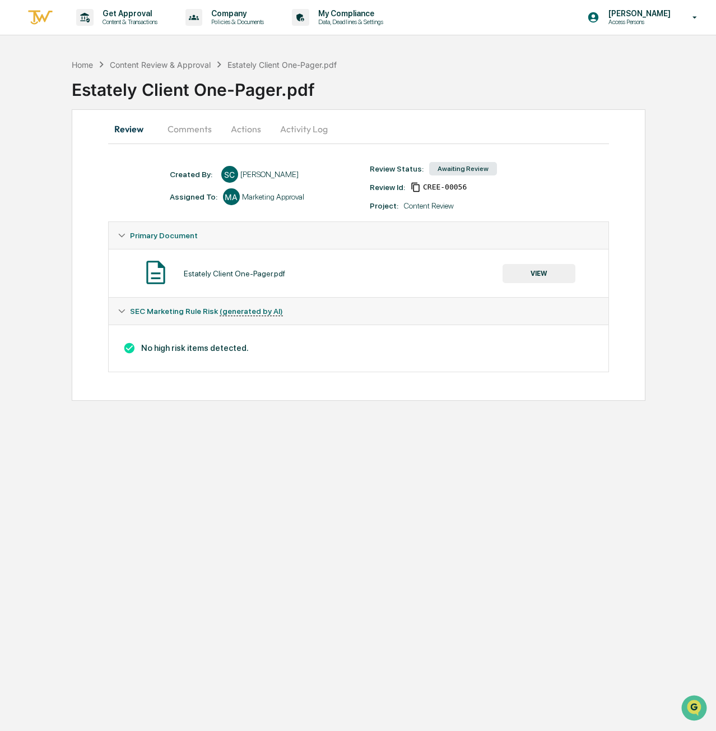
click at [186, 127] on button "Comments" at bounding box center [190, 128] width 62 height 27
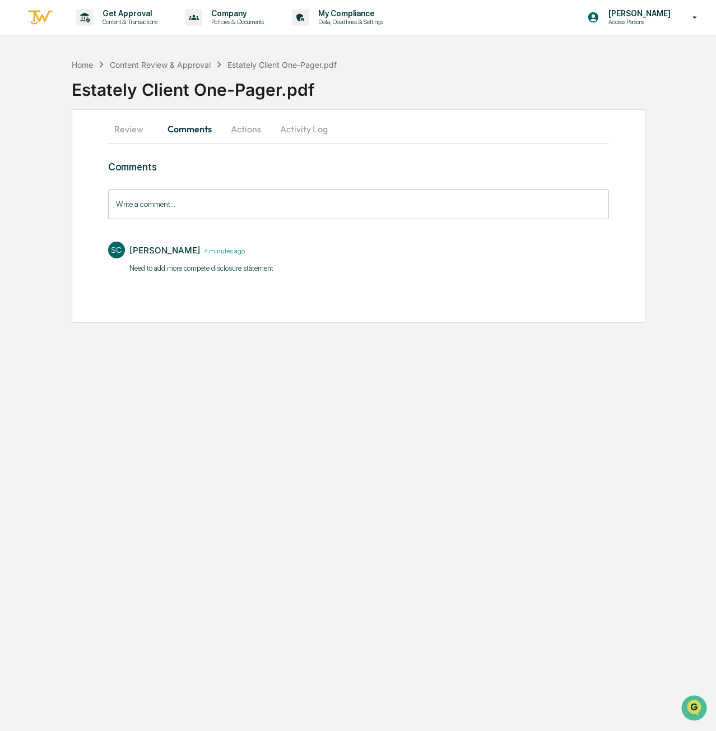
click at [244, 125] on button "Actions" at bounding box center [246, 128] width 50 height 27
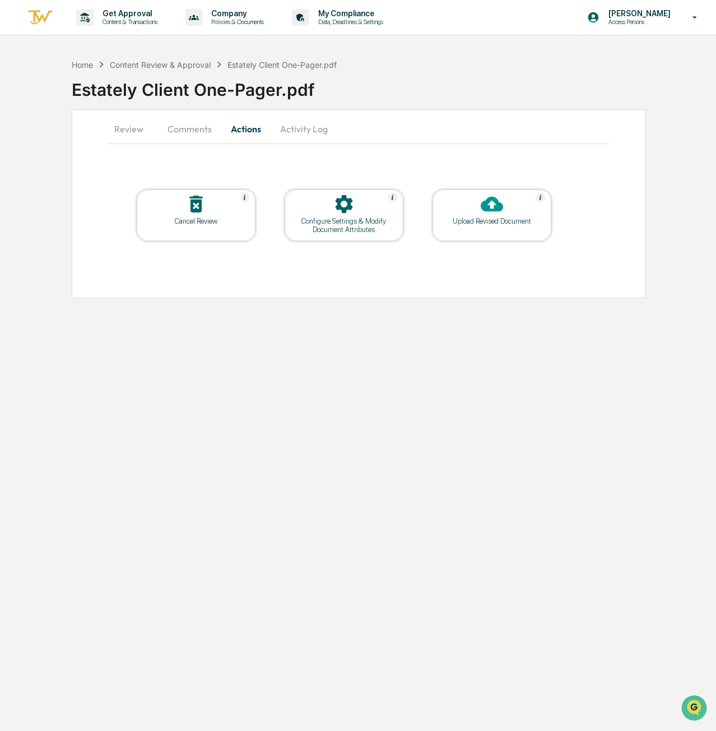
click at [485, 215] on div at bounding box center [492, 205] width 112 height 24
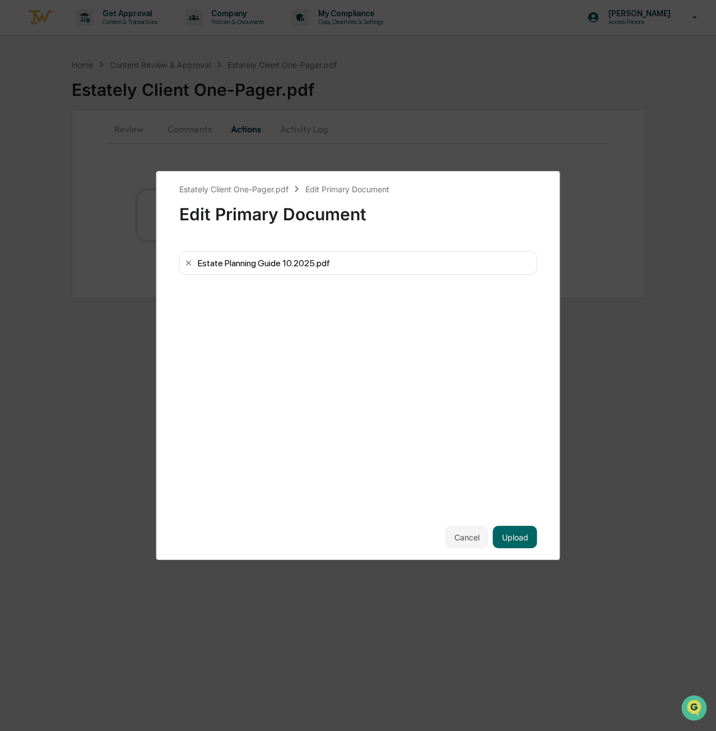
click at [520, 534] on button "Upload" at bounding box center [515, 537] width 44 height 22
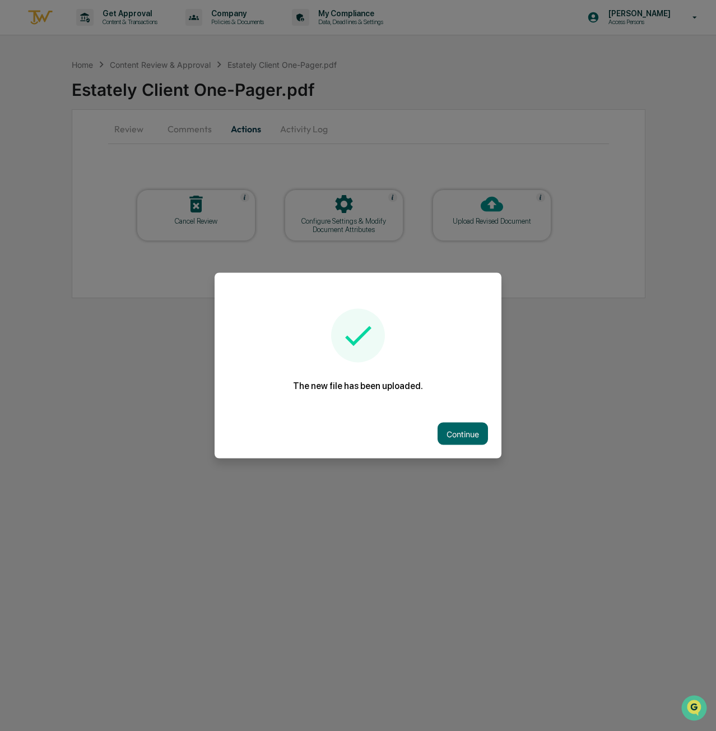
click at [463, 439] on button "Continue" at bounding box center [463, 433] width 50 height 22
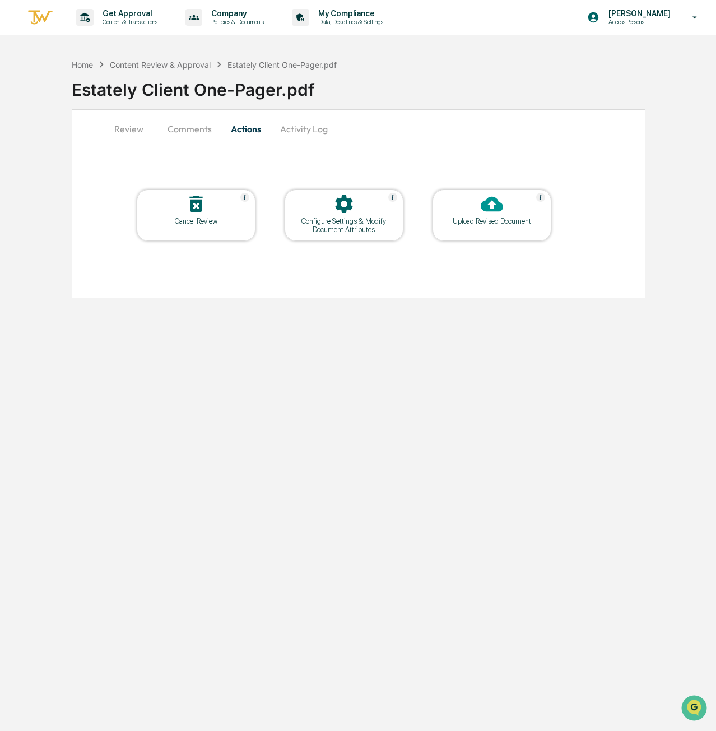
click at [644, 14] on p "[PERSON_NAME]" at bounding box center [637, 13] width 77 height 9
click at [610, 59] on li "Switch to Admin view..." at bounding box center [628, 57] width 157 height 21
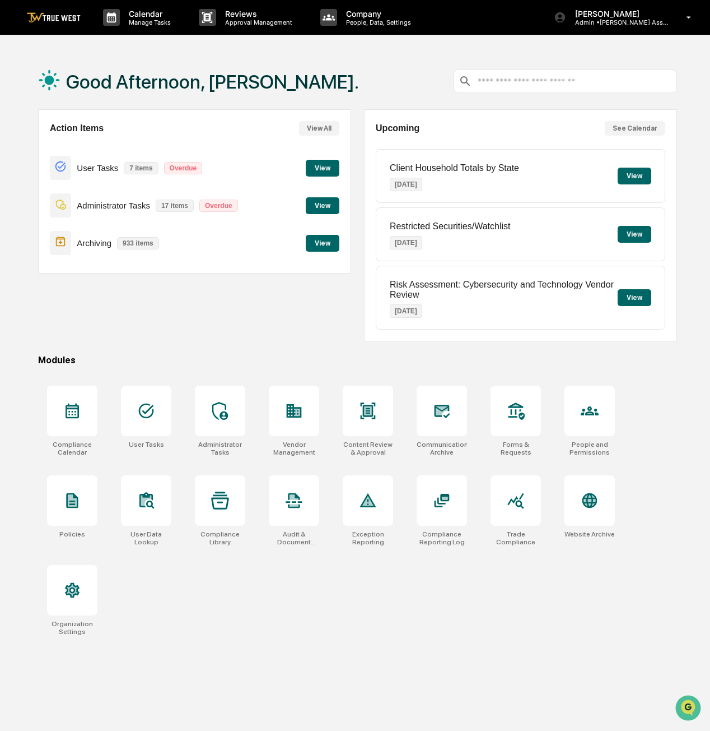
click at [375, 421] on div at bounding box center [368, 410] width 50 height 50
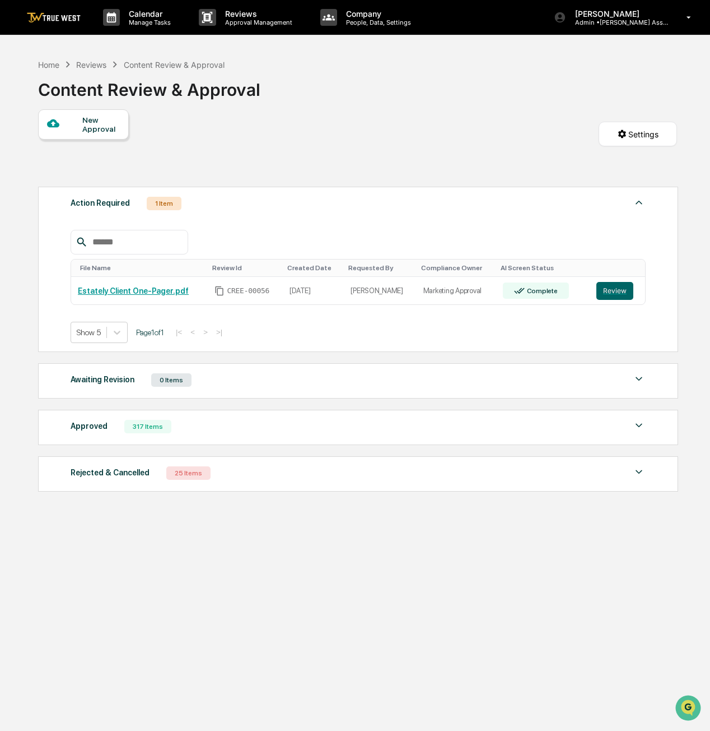
click at [55, 60] on div "Home" at bounding box center [48, 65] width 21 height 10
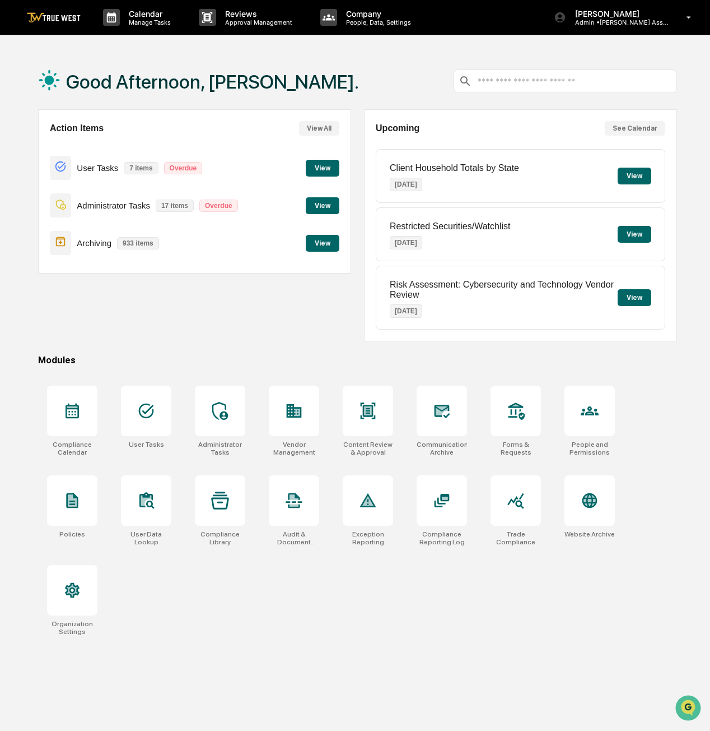
click at [224, 478] on div at bounding box center [220, 500] width 50 height 50
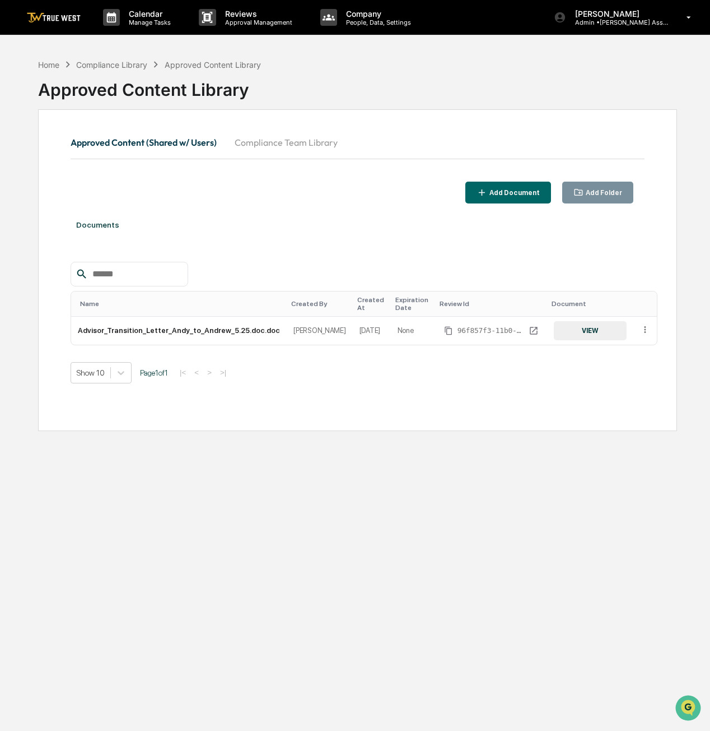
click at [515, 196] on div "Add Document" at bounding box center [513, 193] width 53 height 8
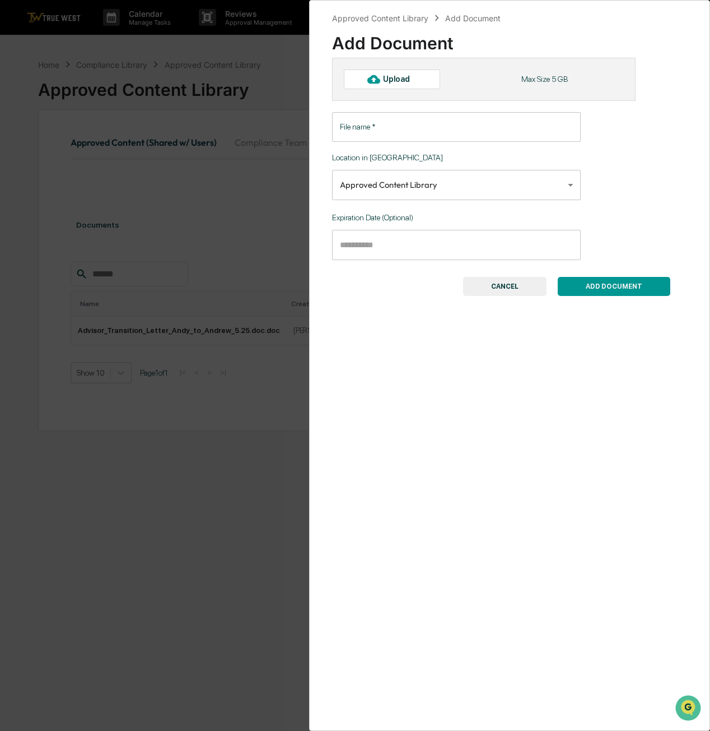
click at [411, 128] on input "File name   *" at bounding box center [456, 127] width 249 height 30
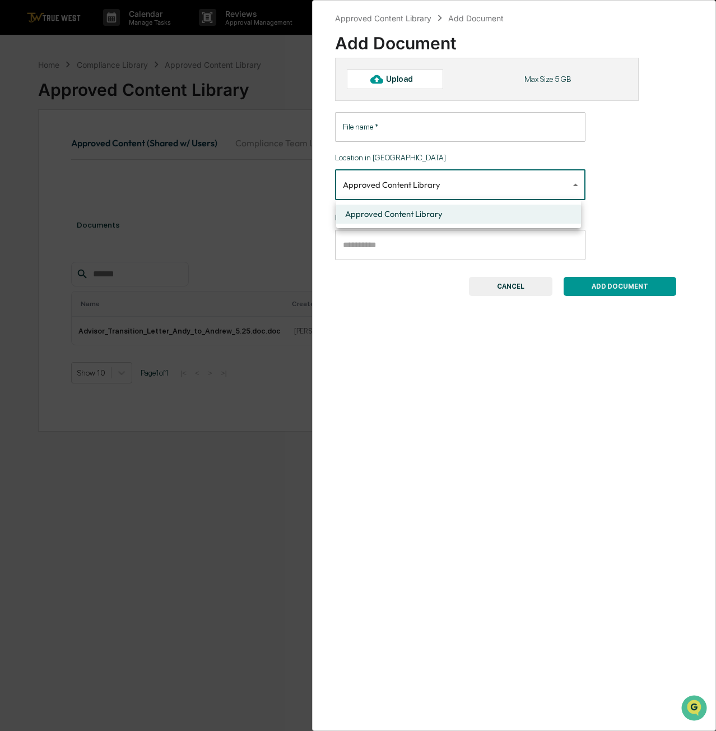
click at [407, 180] on body "Calendar Manage Tasks Reviews Approval Management Company People, Data, Setting…" at bounding box center [358, 392] width 716 height 784
click at [408, 134] on div at bounding box center [358, 365] width 716 height 731
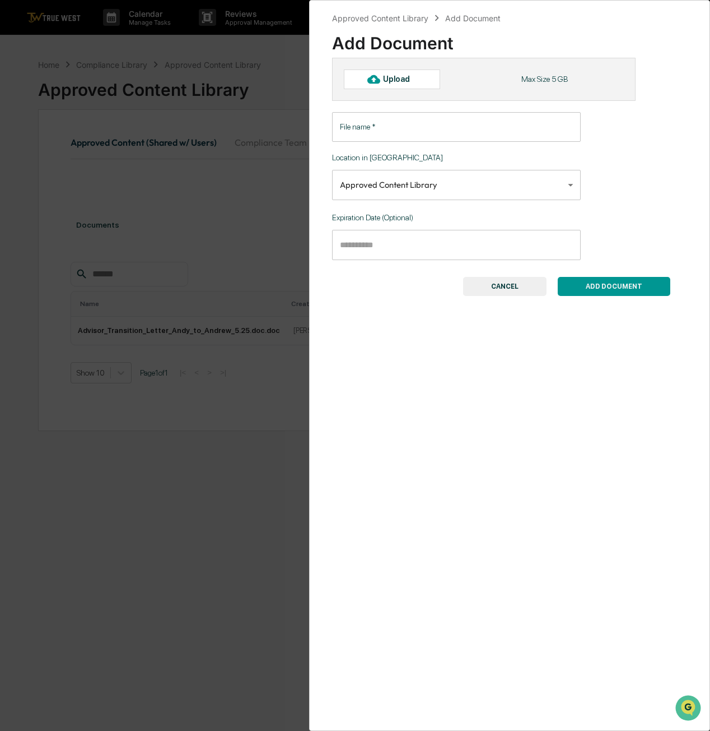
click at [605, 282] on button "ADD DOCUMENT" at bounding box center [614, 286] width 113 height 19
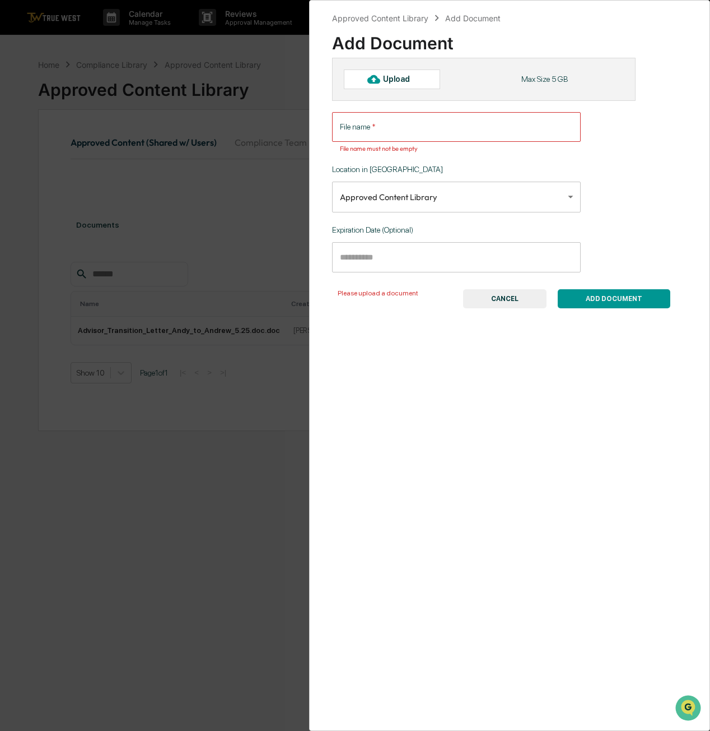
click at [385, 126] on input "File name   *" at bounding box center [456, 127] width 249 height 30
click at [408, 81] on div "Upload" at bounding box center [401, 79] width 36 height 9
type input "**********"
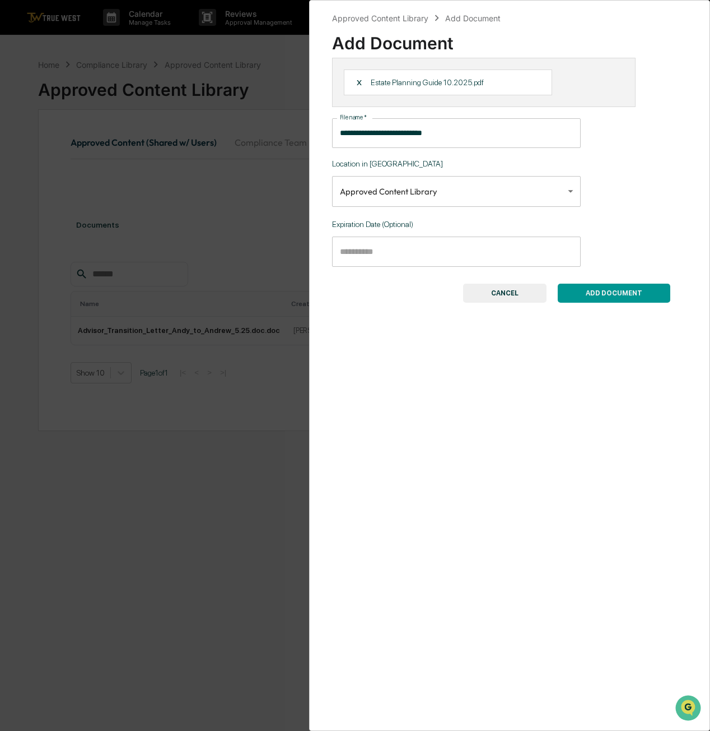
click at [610, 292] on button "ADD DOCUMENT" at bounding box center [614, 292] width 113 height 19
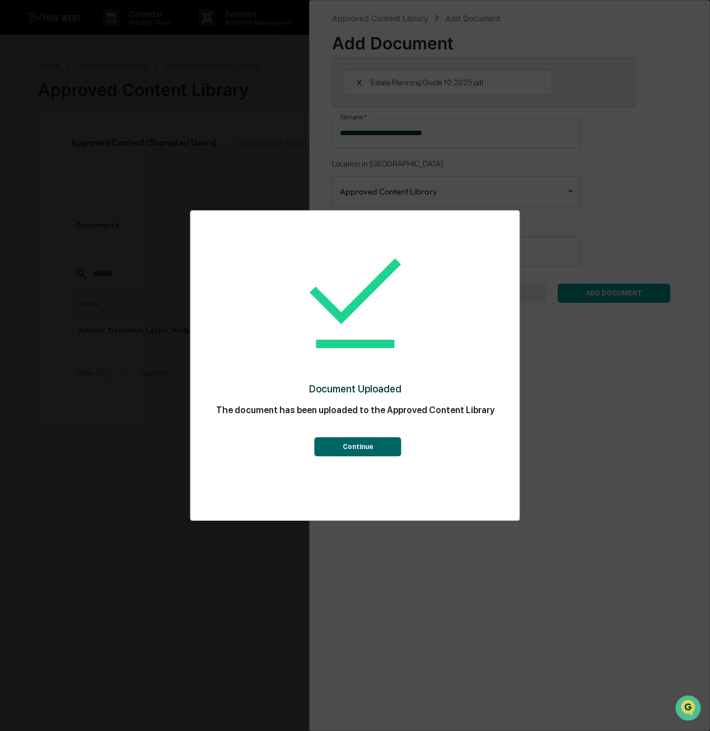
click at [382, 449] on button "Continue" at bounding box center [358, 446] width 87 height 19
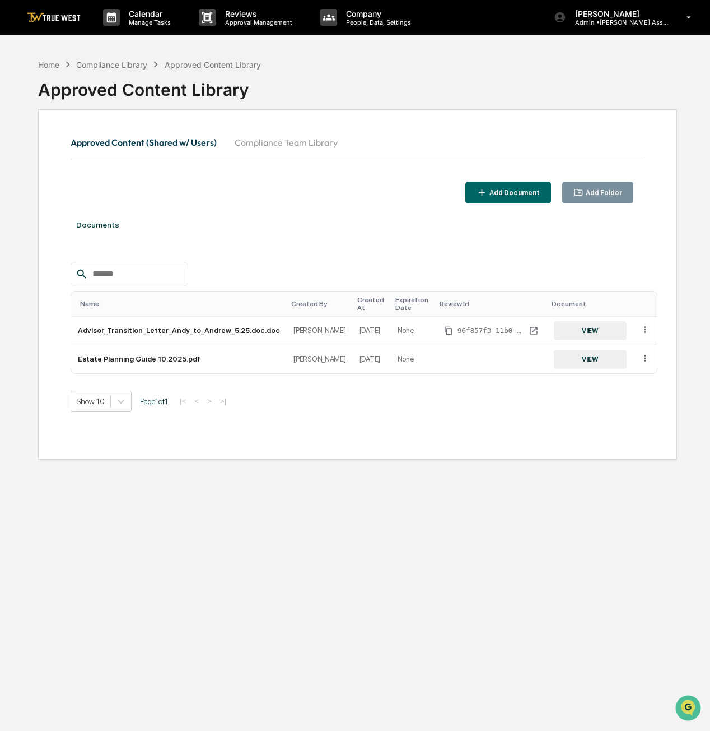
click at [519, 189] on div "Add Document" at bounding box center [513, 193] width 53 height 8
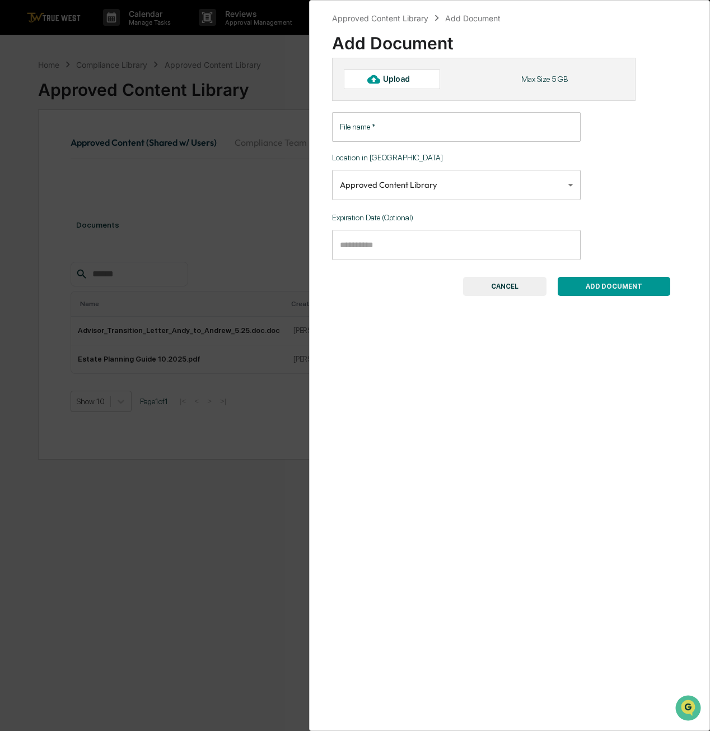
click at [213, 489] on div "Approved Content Library Add Document Add Document Upload Max Size 5 GB File na…" at bounding box center [355, 365] width 710 height 731
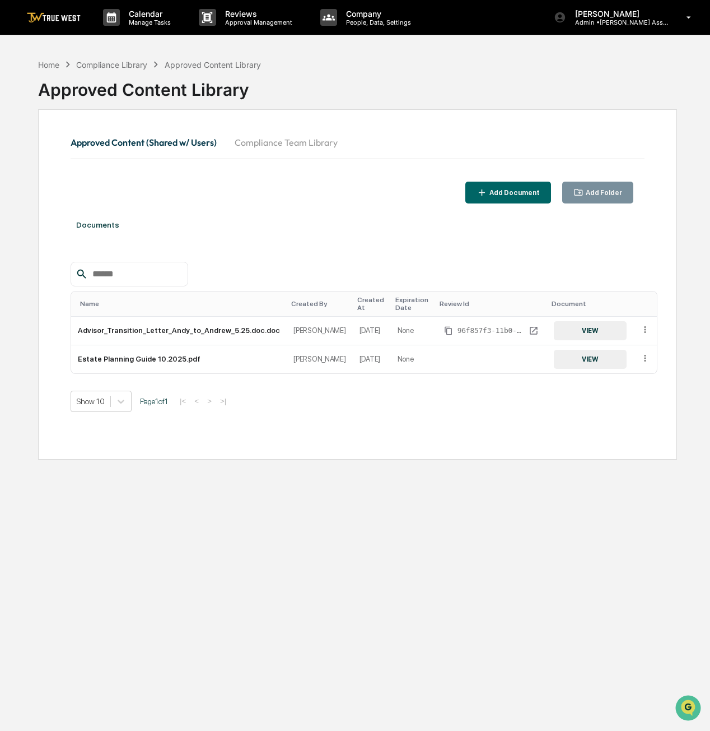
click at [307, 136] on button "Compliance Team Library" at bounding box center [286, 142] width 121 height 27
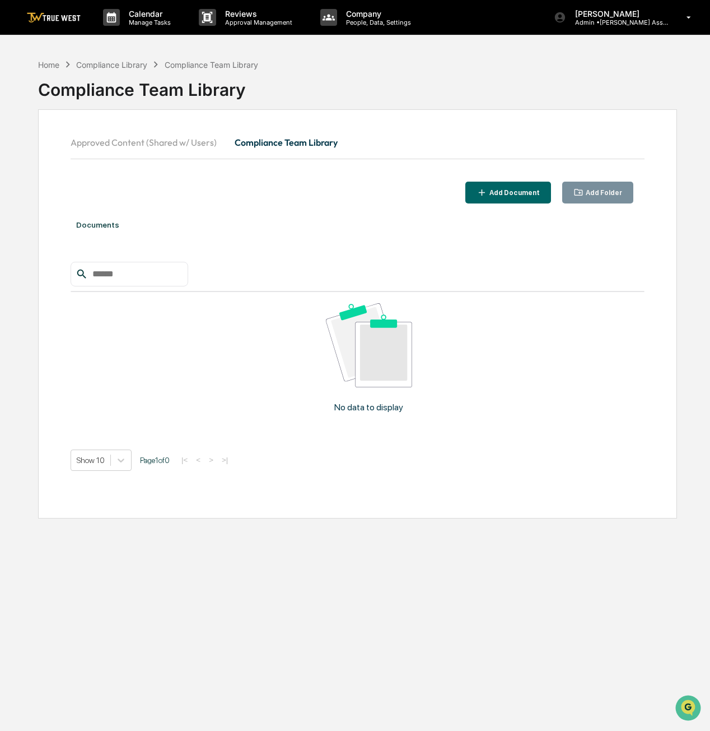
click at [539, 192] on div "Add Document" at bounding box center [513, 193] width 53 height 8
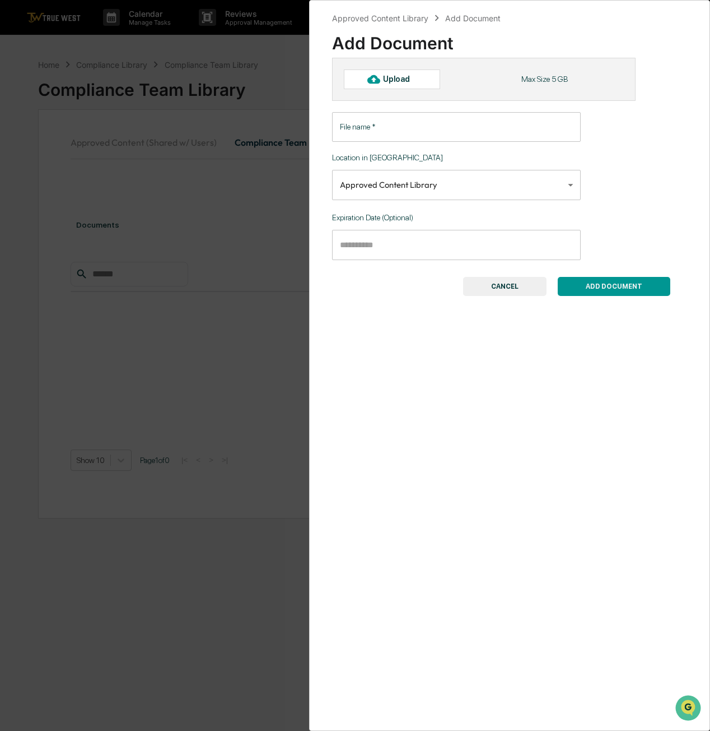
click at [401, 20] on div "Approved Content Library" at bounding box center [380, 18] width 96 height 10
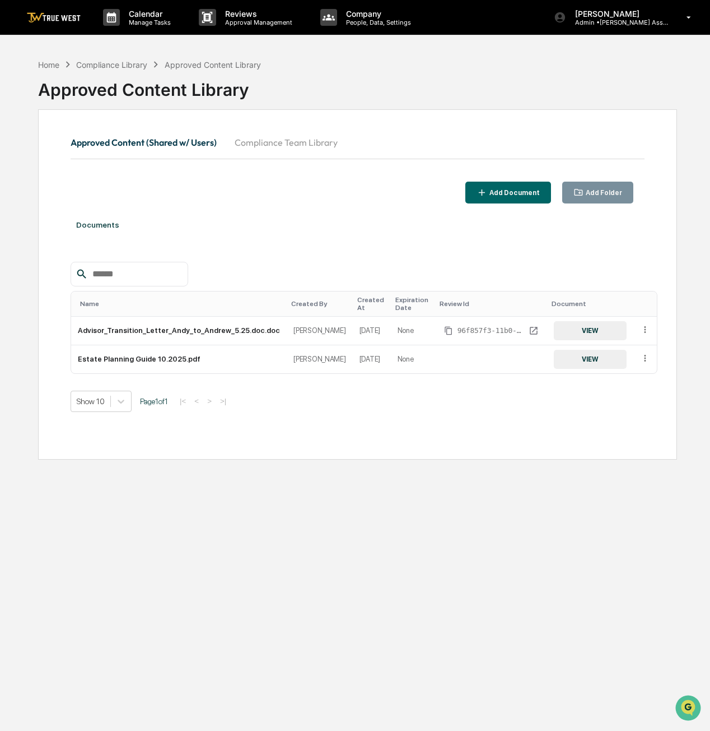
click at [40, 66] on div "Home" at bounding box center [48, 65] width 21 height 10
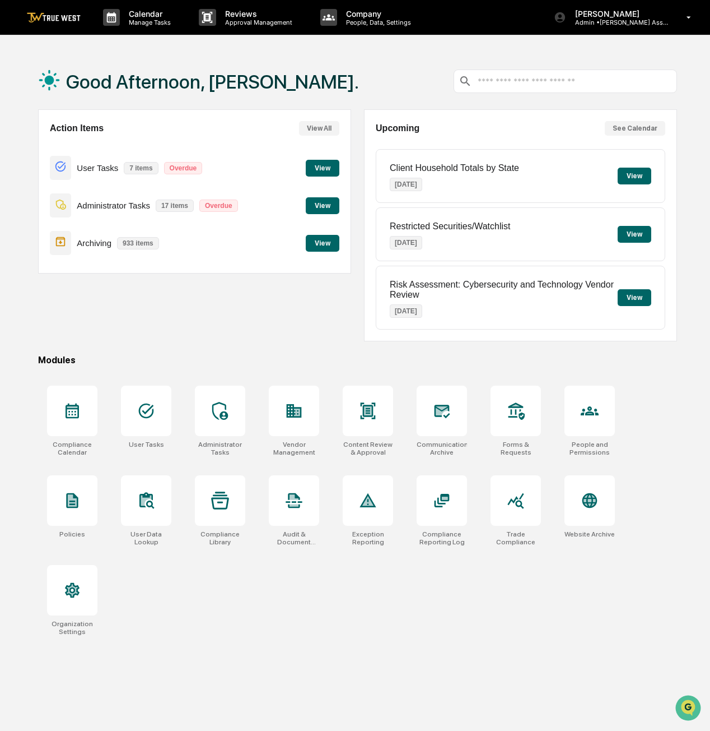
click at [365, 409] on icon at bounding box center [367, 410] width 7 height 9
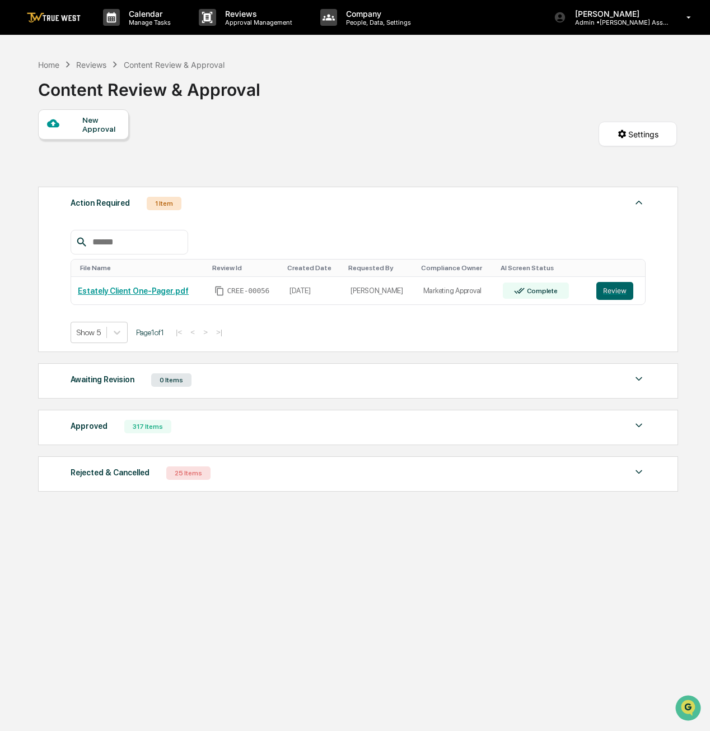
click at [611, 290] on button "Review" at bounding box center [615, 291] width 37 height 18
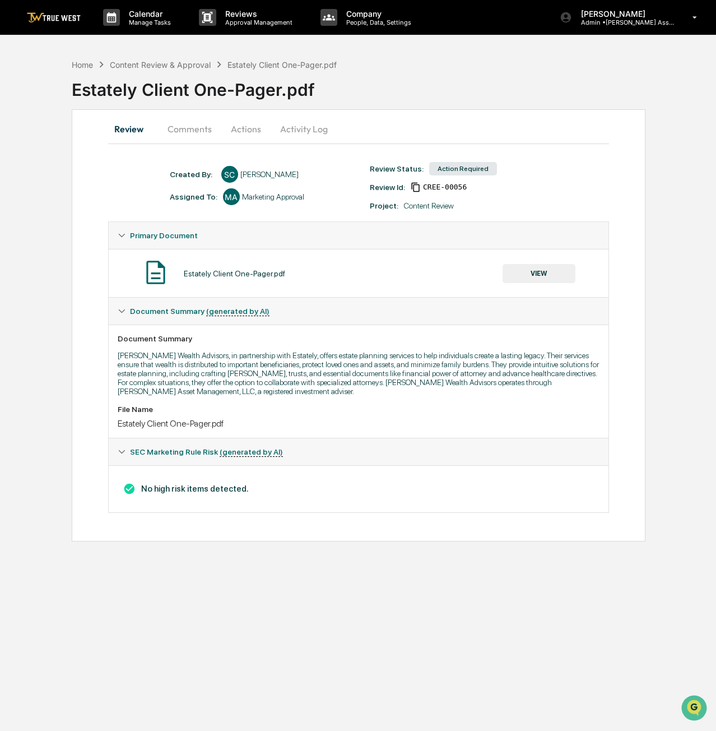
click at [191, 127] on button "Comments" at bounding box center [190, 128] width 62 height 27
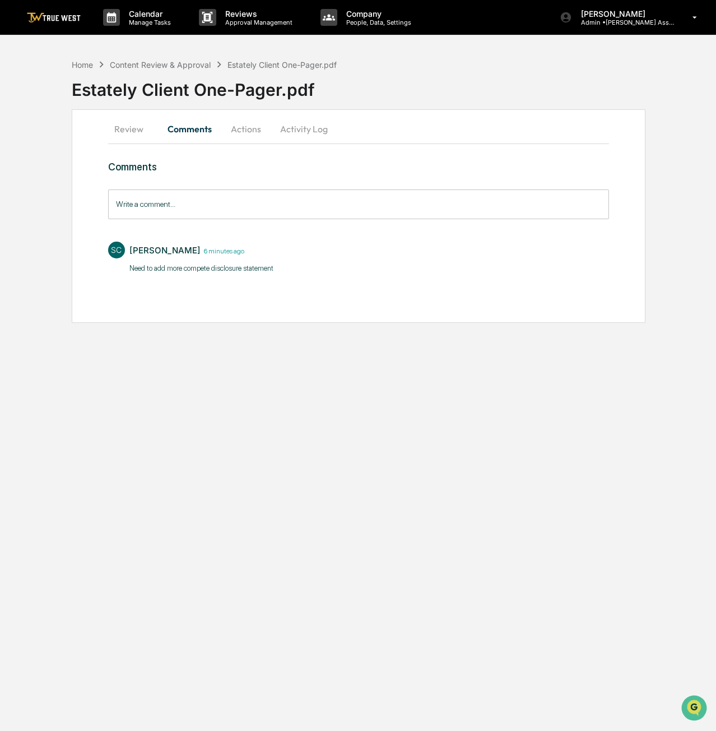
click at [260, 135] on button "Actions" at bounding box center [246, 128] width 50 height 27
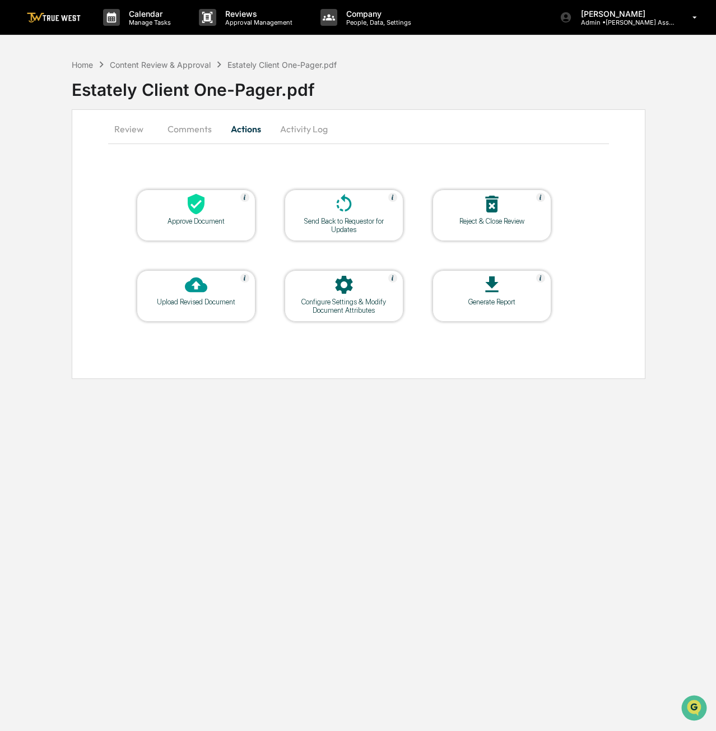
click at [475, 218] on div "Reject & Close Review" at bounding box center [491, 221] width 101 height 8
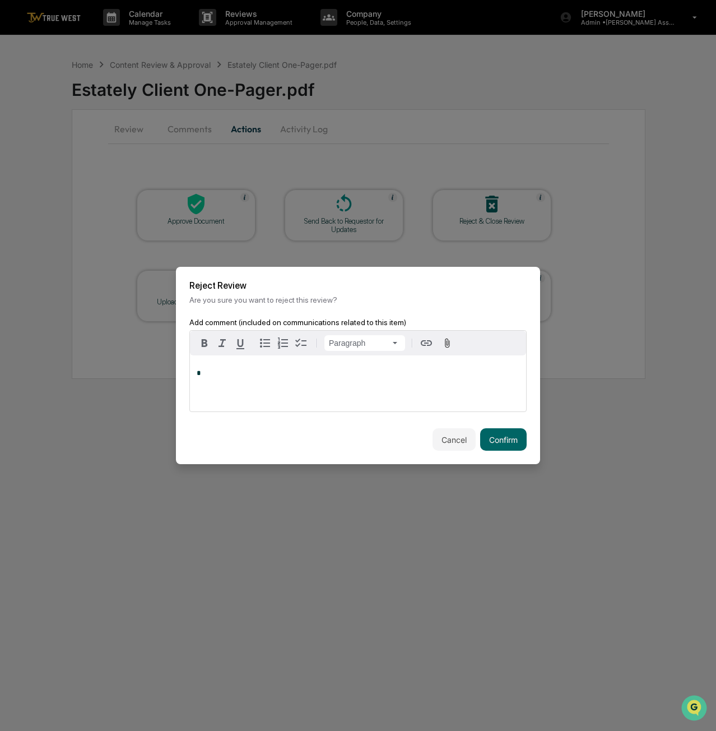
click at [375, 389] on div "*" at bounding box center [358, 383] width 336 height 56
click at [513, 433] on button "Confirm" at bounding box center [503, 439] width 47 height 22
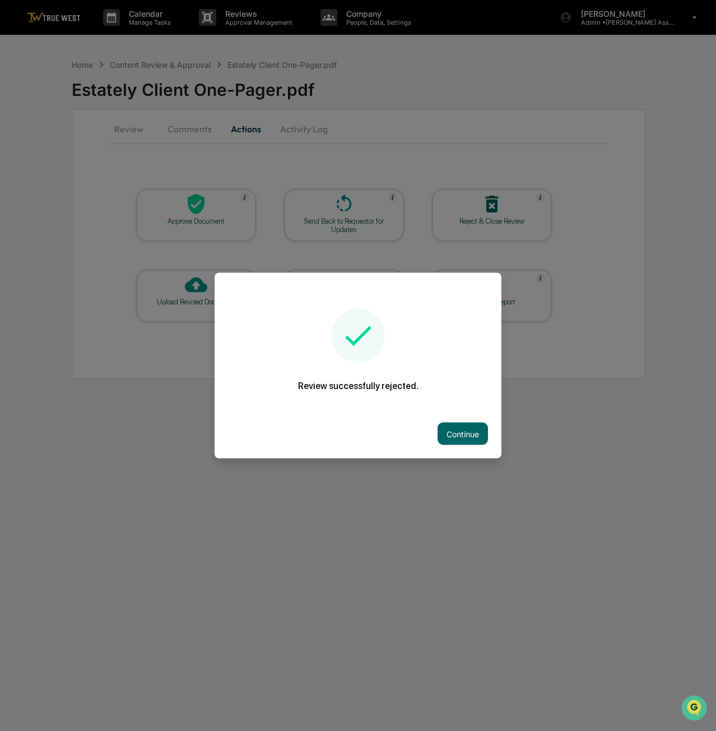
click at [460, 436] on button "Continue" at bounding box center [463, 433] width 50 height 22
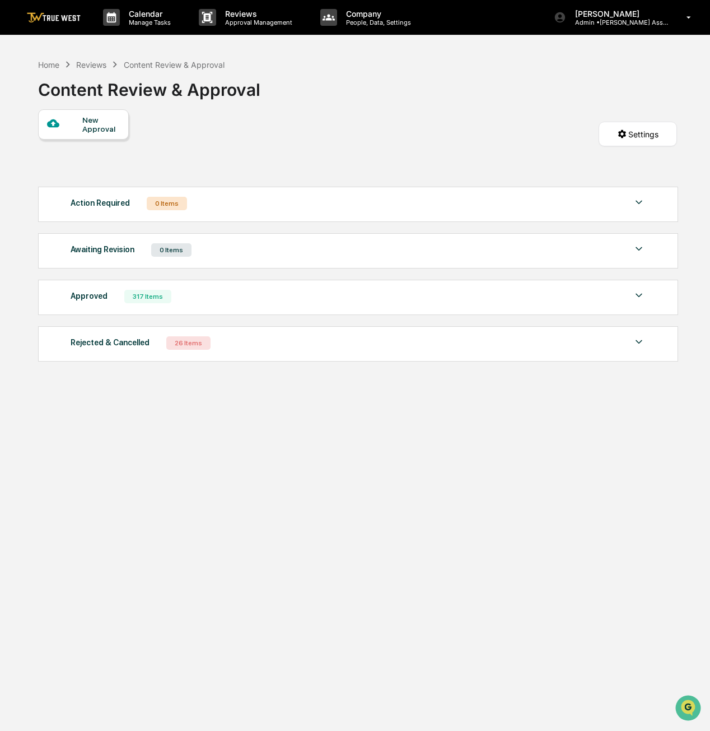
click at [90, 124] on div "New Approval" at bounding box center [101, 124] width 38 height 18
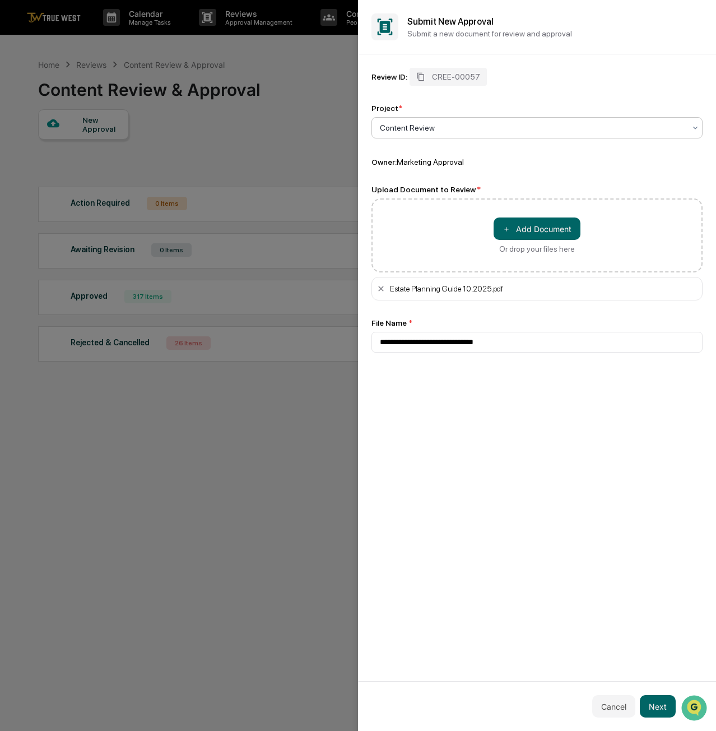
click at [416, 127] on div at bounding box center [532, 127] width 305 height 11
click at [407, 151] on div "Content Review" at bounding box center [537, 155] width 330 height 22
click at [664, 704] on button "Next" at bounding box center [658, 706] width 36 height 22
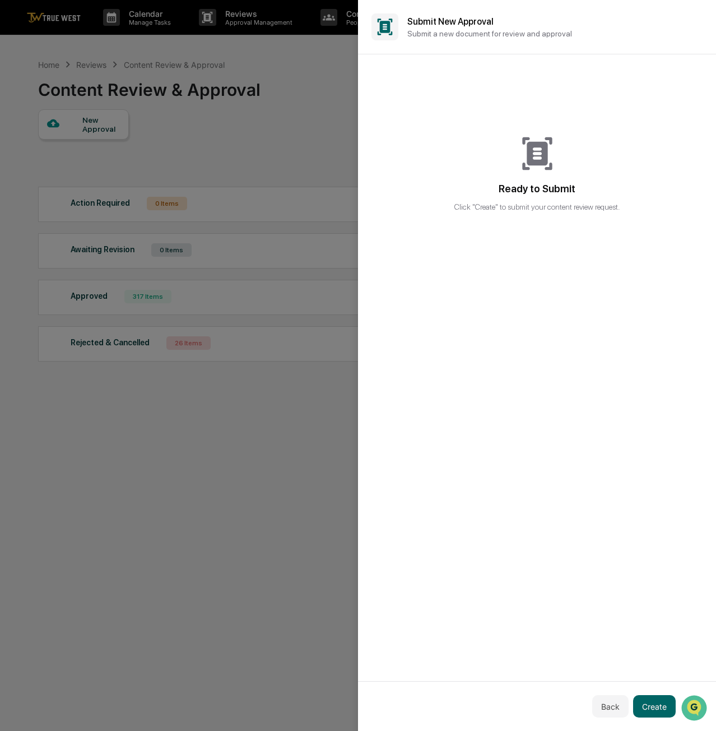
click at [662, 708] on button "Create" at bounding box center [654, 706] width 43 height 22
